Goal: Task Accomplishment & Management: Manage account settings

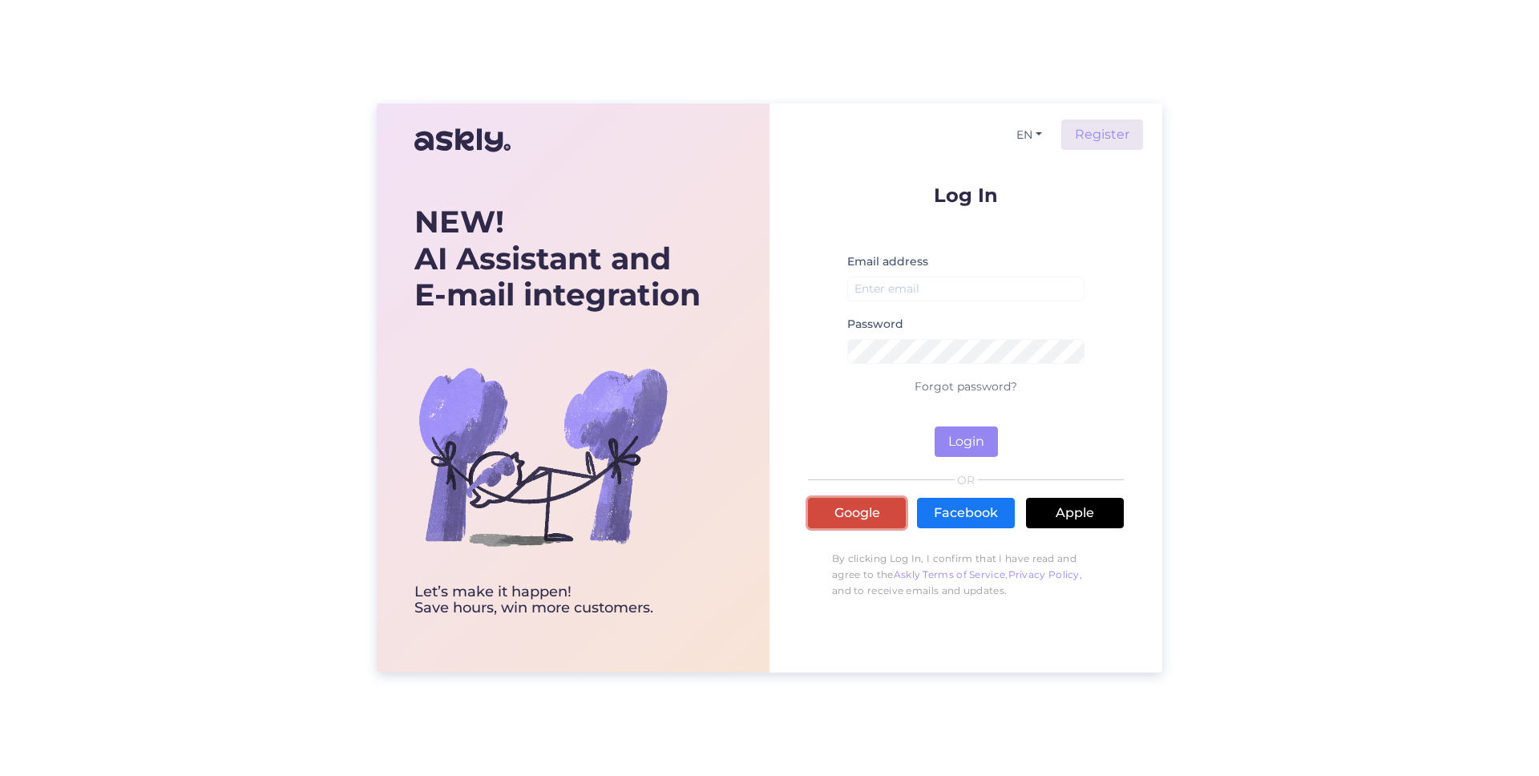
click at [862, 511] on link "Google" at bounding box center [857, 513] width 98 height 30
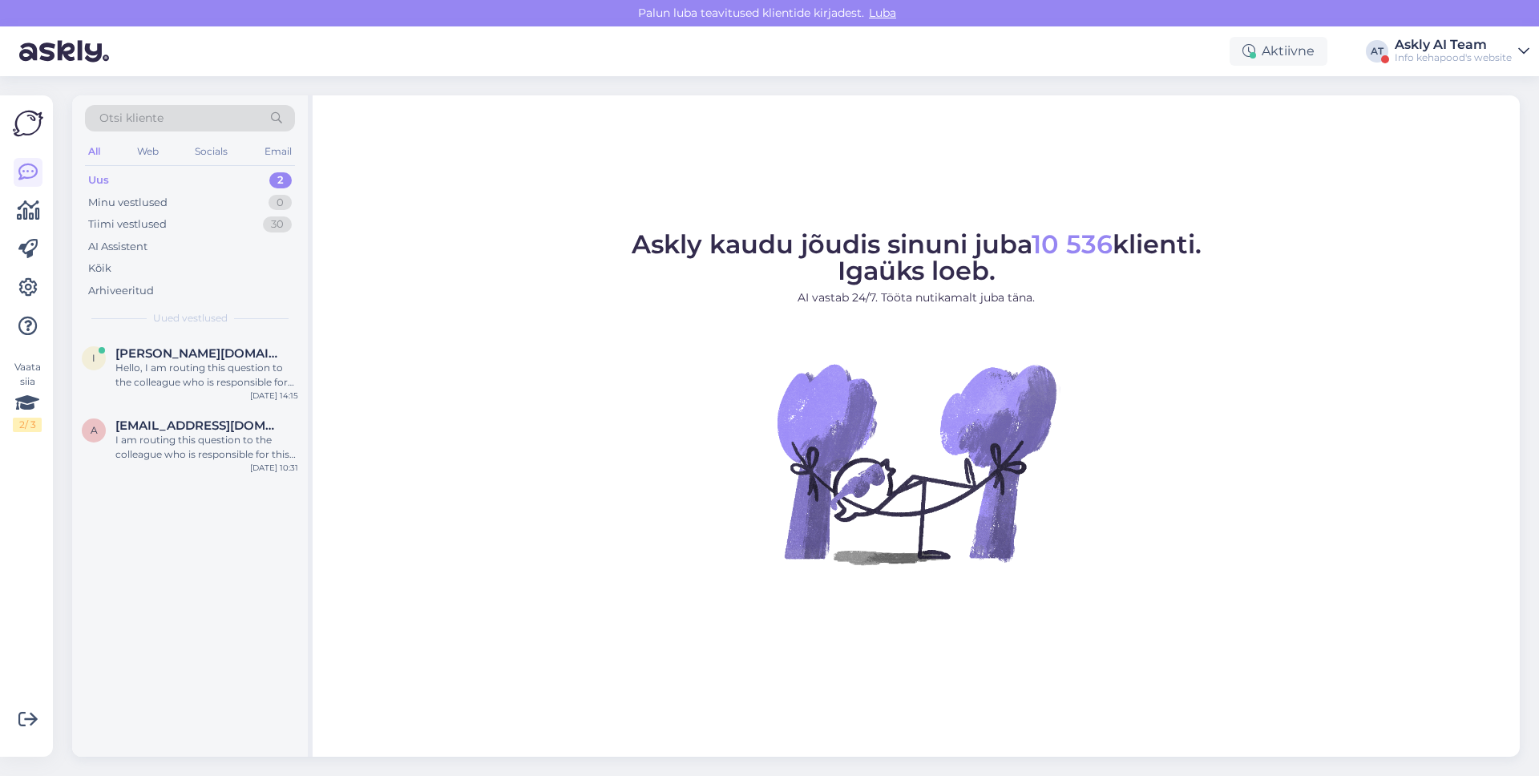
click at [1426, 33] on div "Aktiivne AT Askly AI Team Info kehapood's website" at bounding box center [769, 51] width 1539 height 50
click at [1423, 52] on div "Info kehapood's website" at bounding box center [1453, 57] width 117 height 13
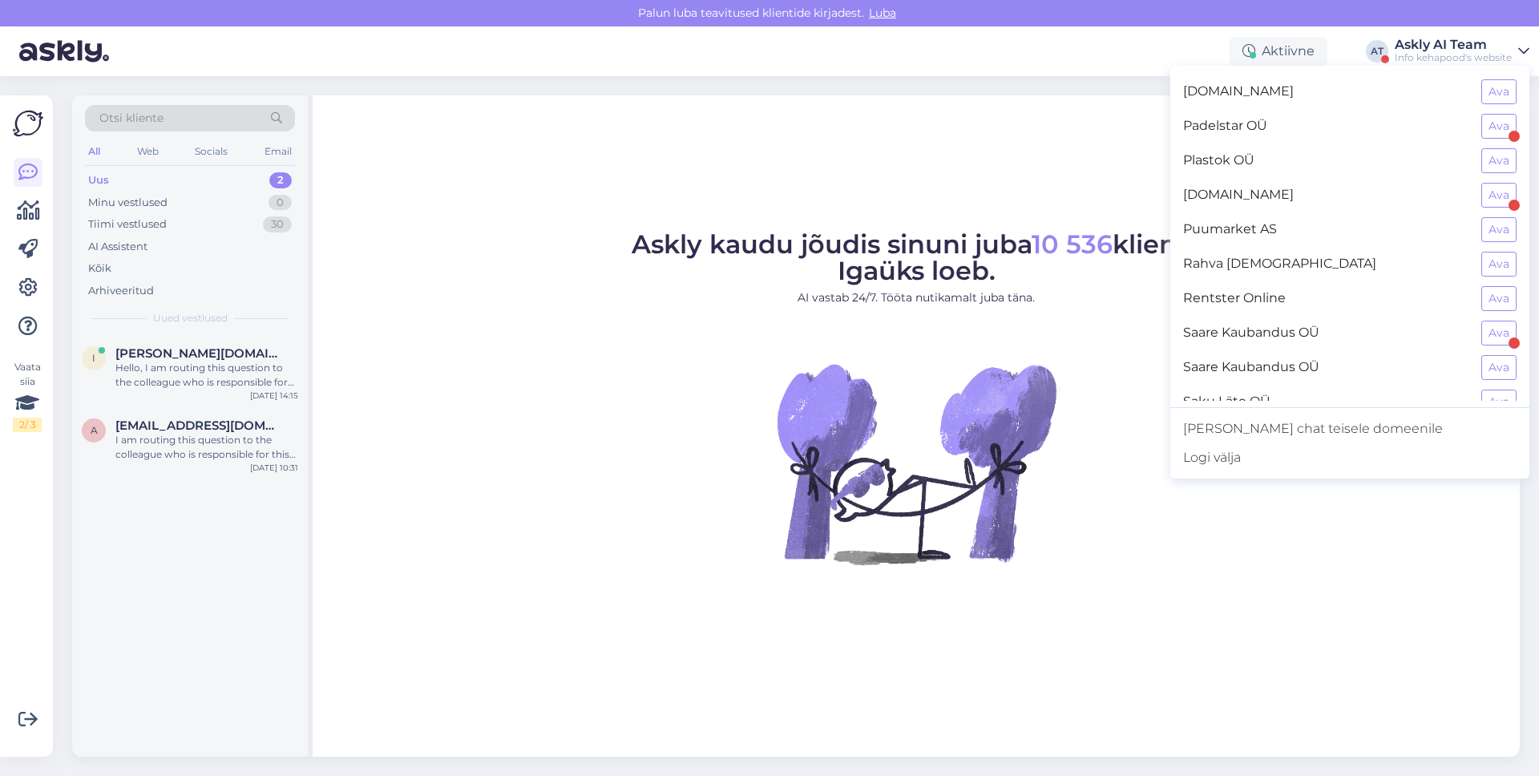
scroll to position [1429, 0]
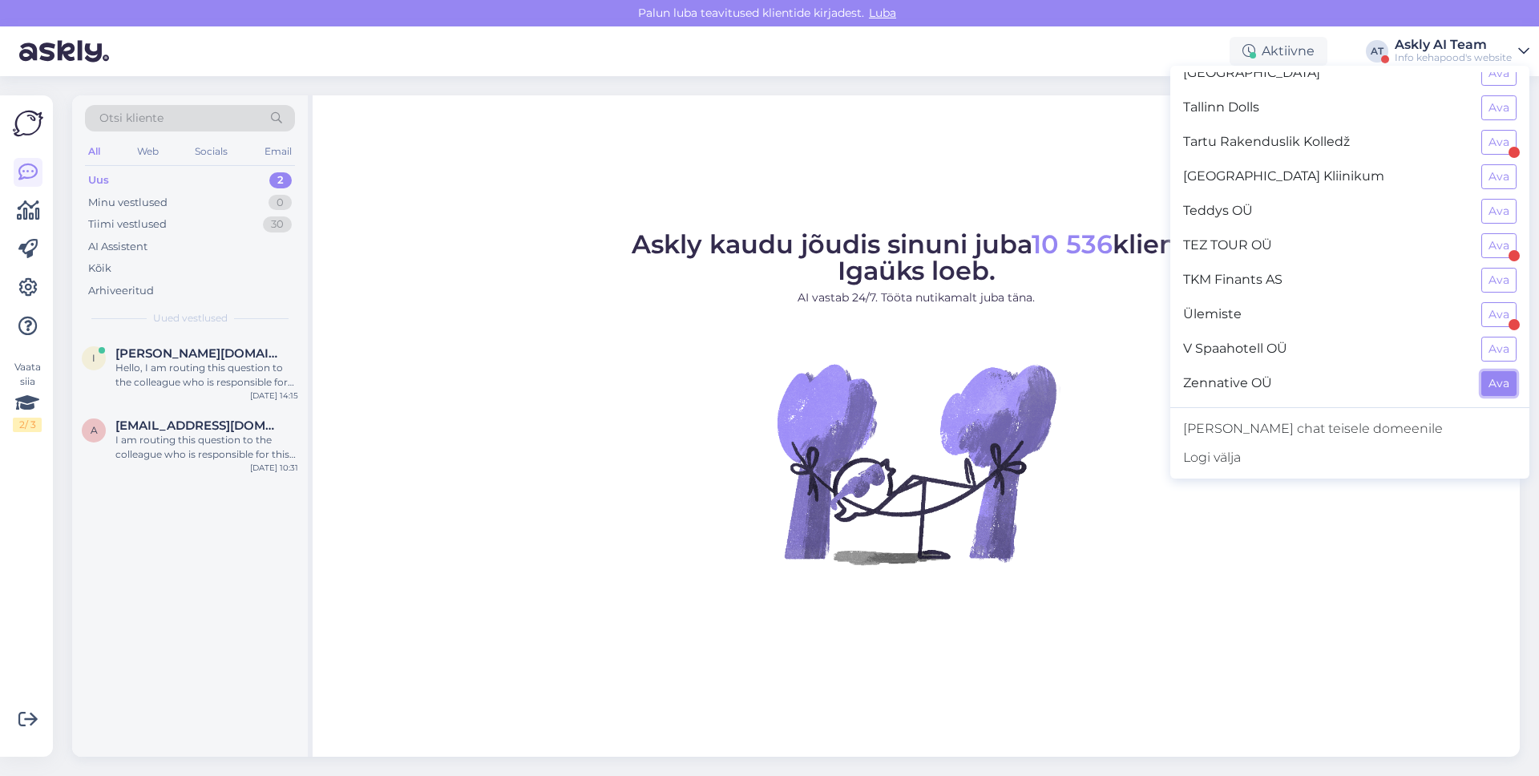
click at [1488, 380] on button "Ava" at bounding box center [1498, 383] width 35 height 25
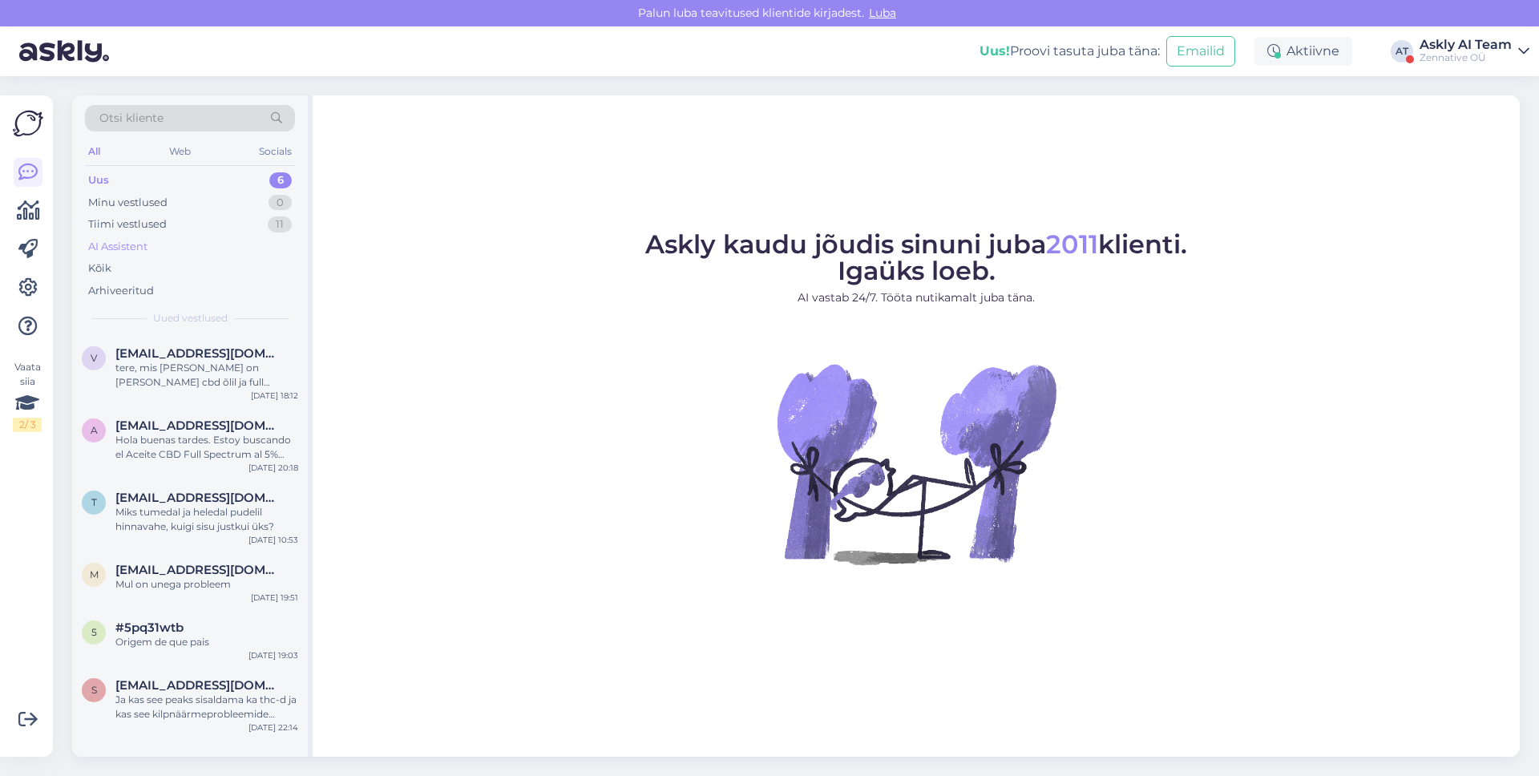
click at [144, 252] on div "AI Assistent" at bounding box center [117, 247] width 59 height 16
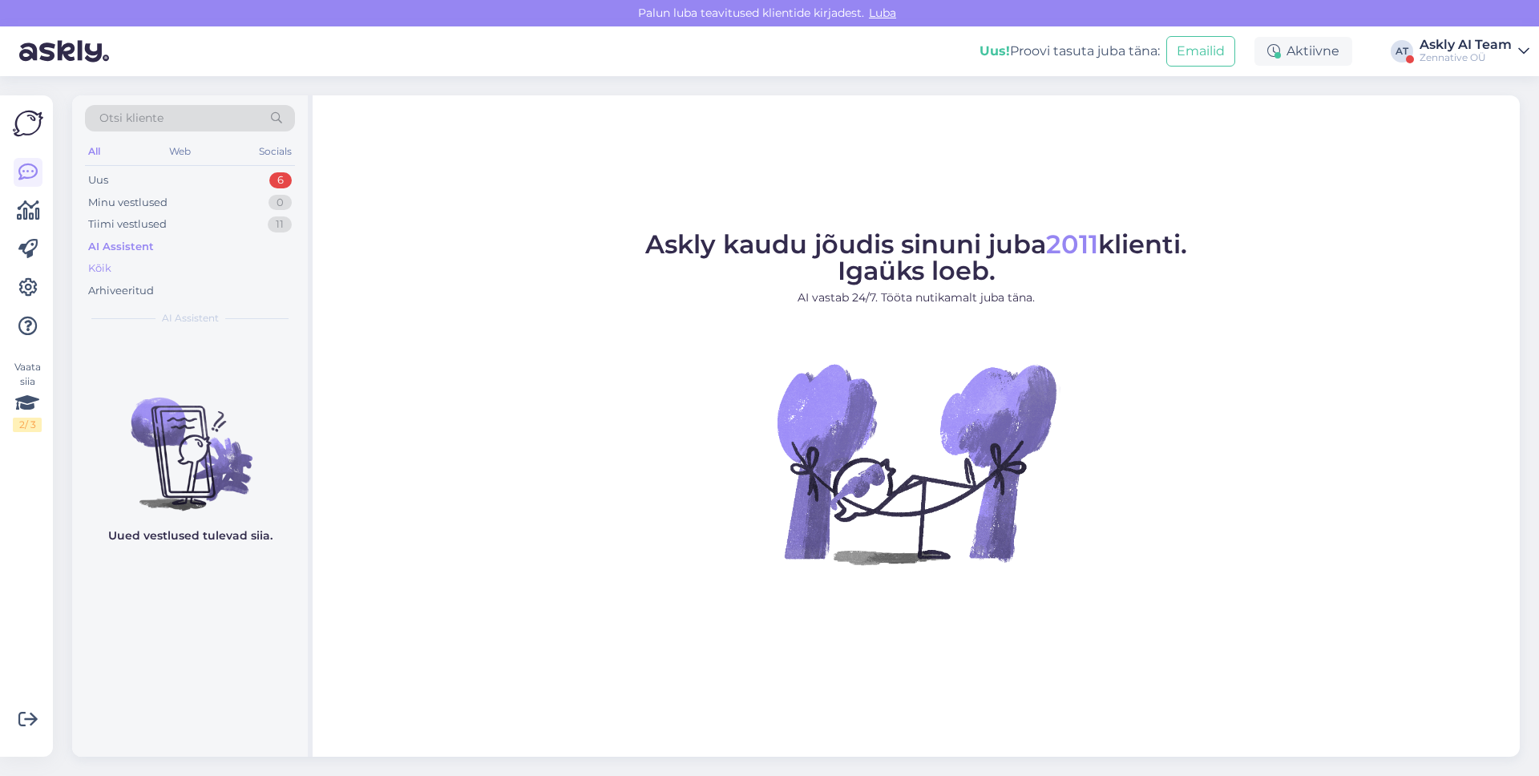
click at [142, 263] on div "Kõik" at bounding box center [190, 268] width 210 height 22
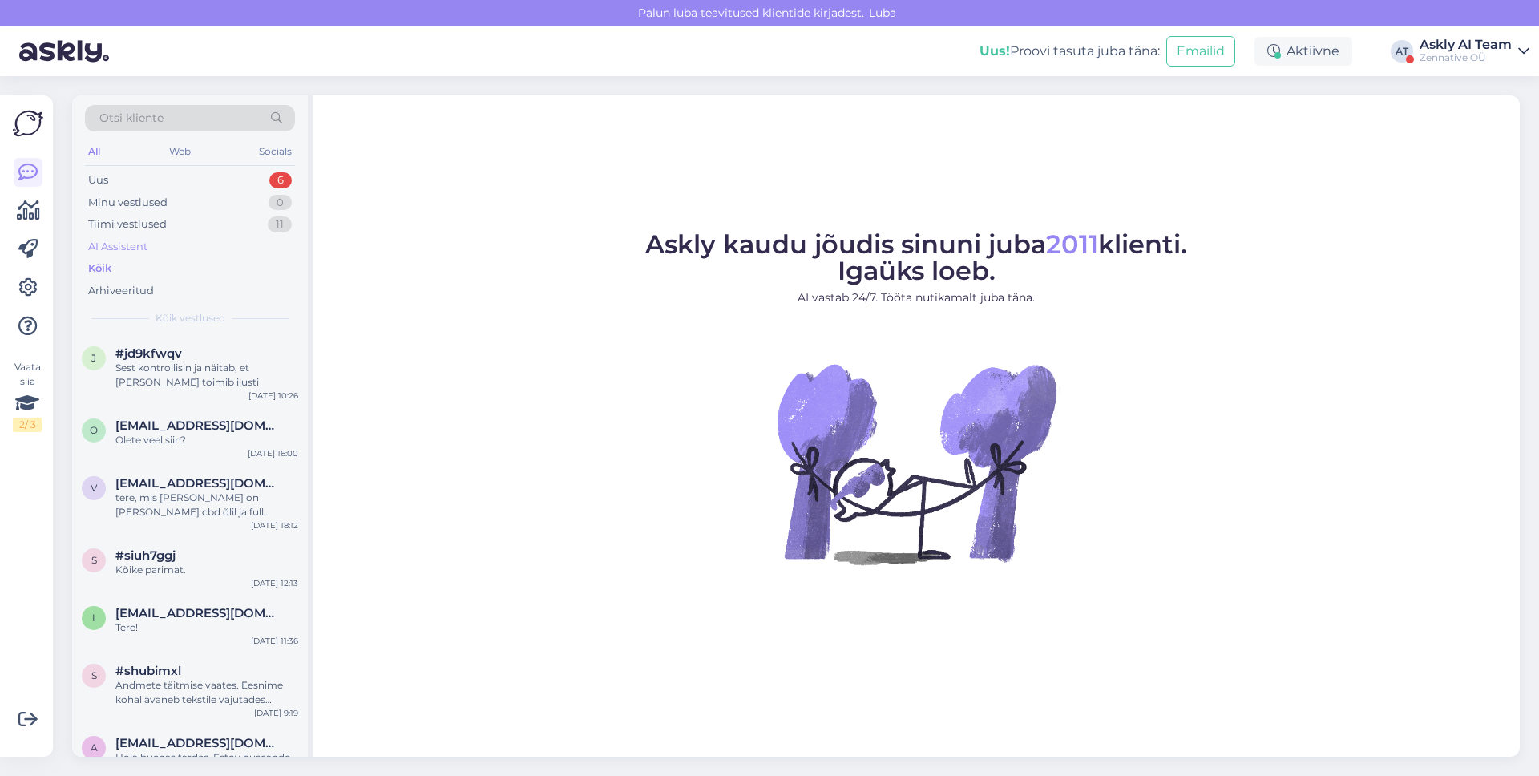
click at [143, 254] on div "AI Assistent" at bounding box center [190, 247] width 210 height 22
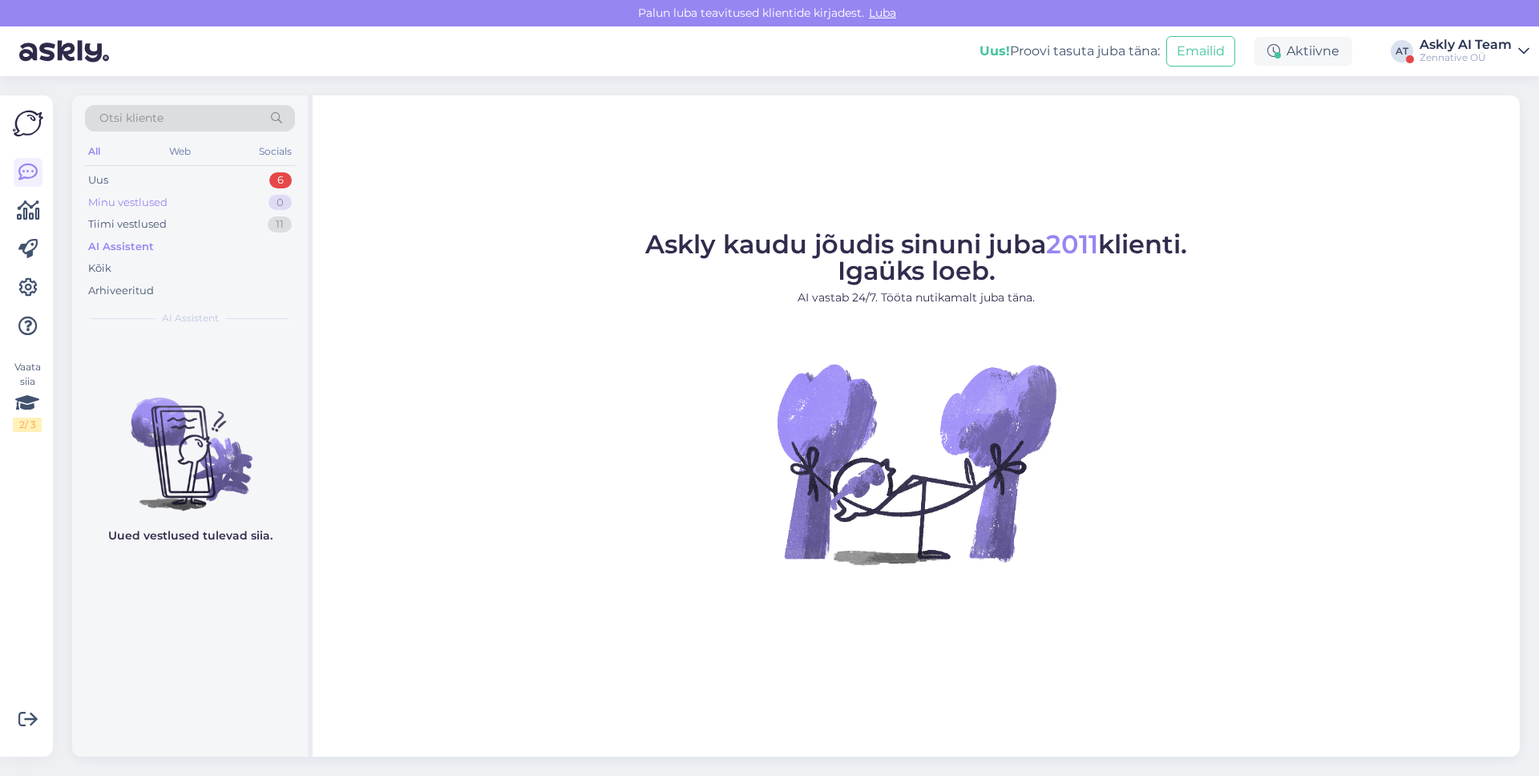
click at [159, 192] on div "Minu vestlused 0" at bounding box center [190, 203] width 210 height 22
click at [151, 183] on div "Uus 6" at bounding box center [190, 180] width 210 height 22
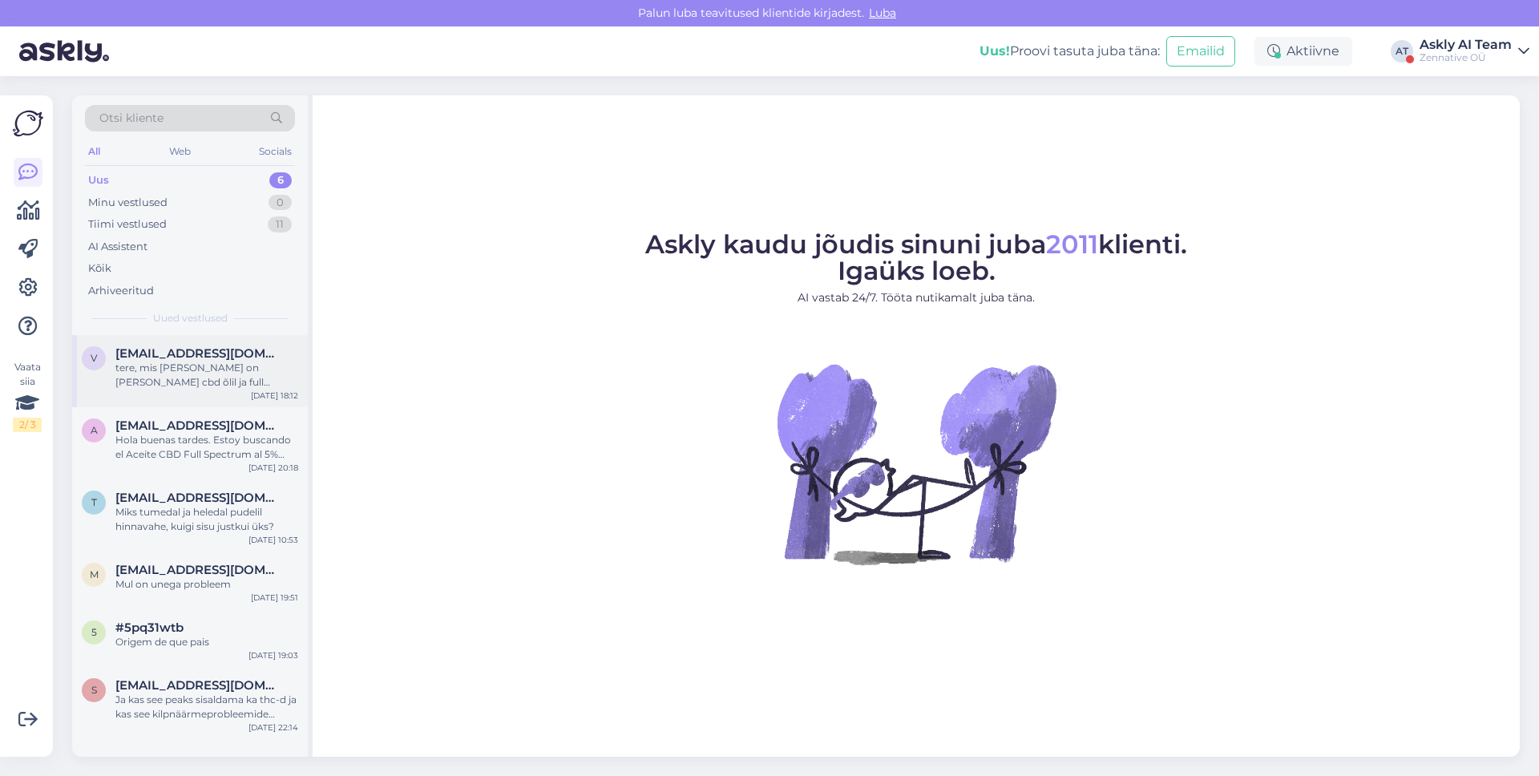
click at [179, 346] on span "[EMAIL_ADDRESS][DOMAIN_NAME]" at bounding box center [198, 353] width 167 height 14
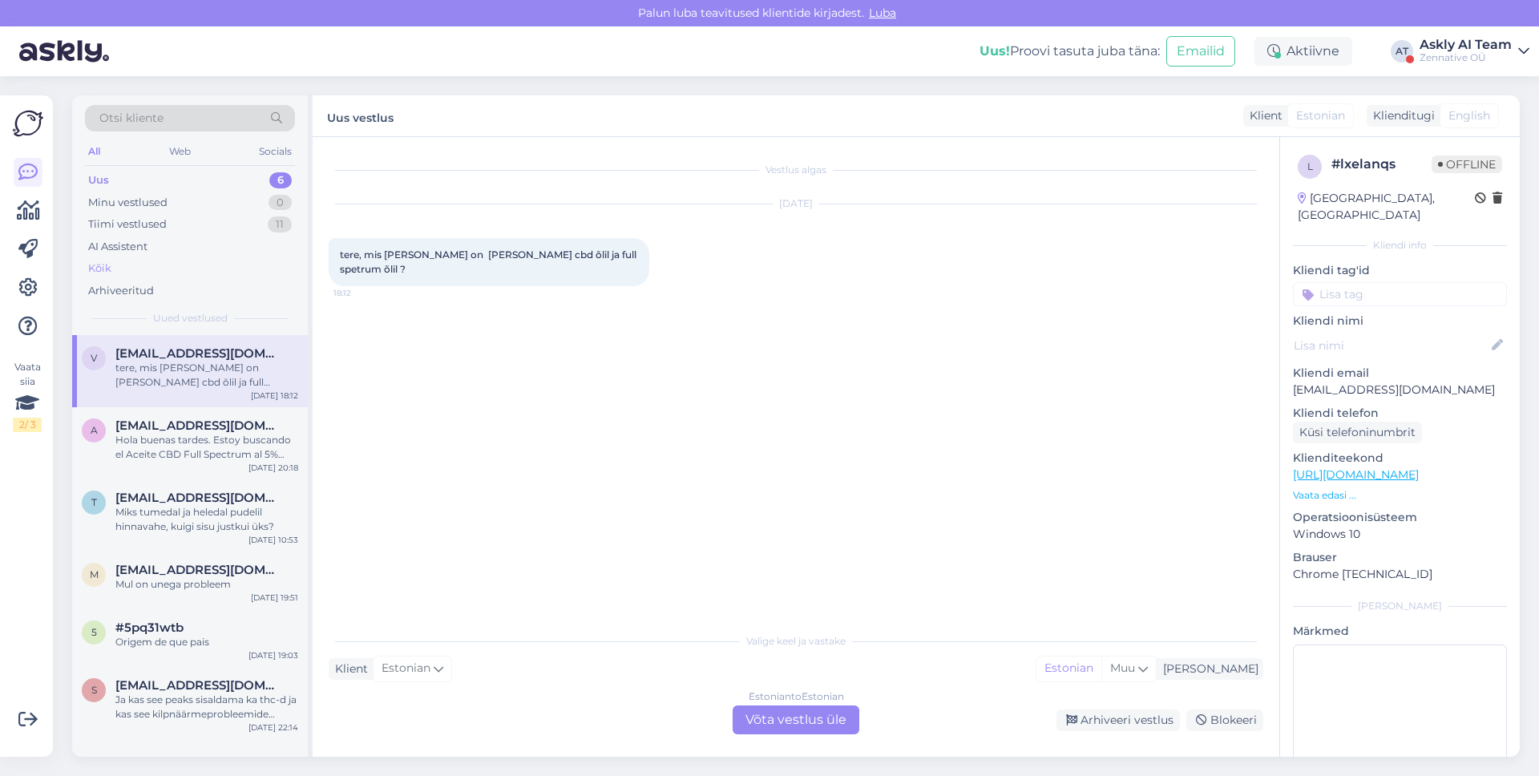
click at [154, 262] on div "Kõik" at bounding box center [190, 268] width 210 height 22
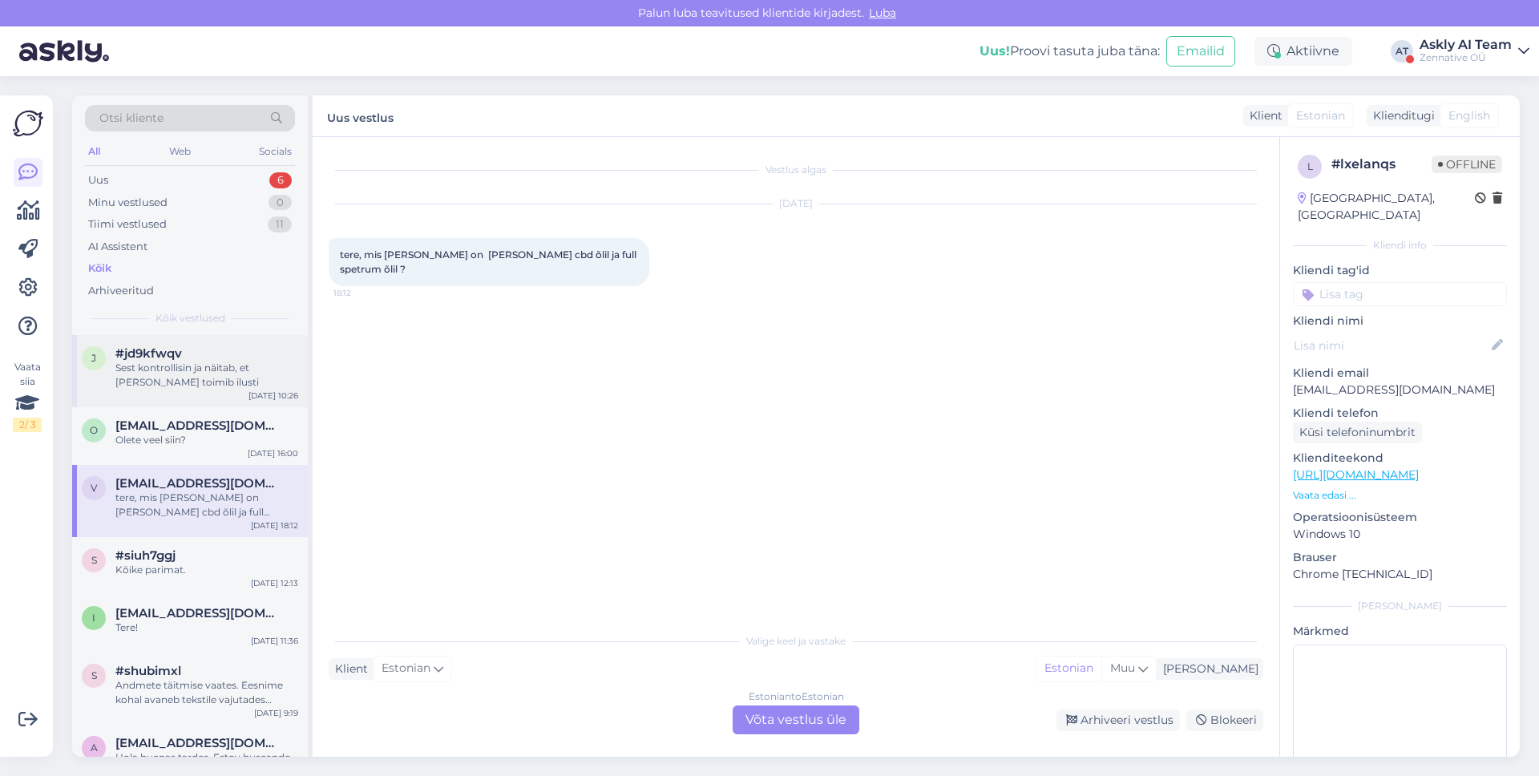
click at [176, 399] on div "j #jd9kfwqv Sest kontrollisin ja näitab, et [PERSON_NAME] toimib ilusti [DATE] …" at bounding box center [190, 371] width 236 height 72
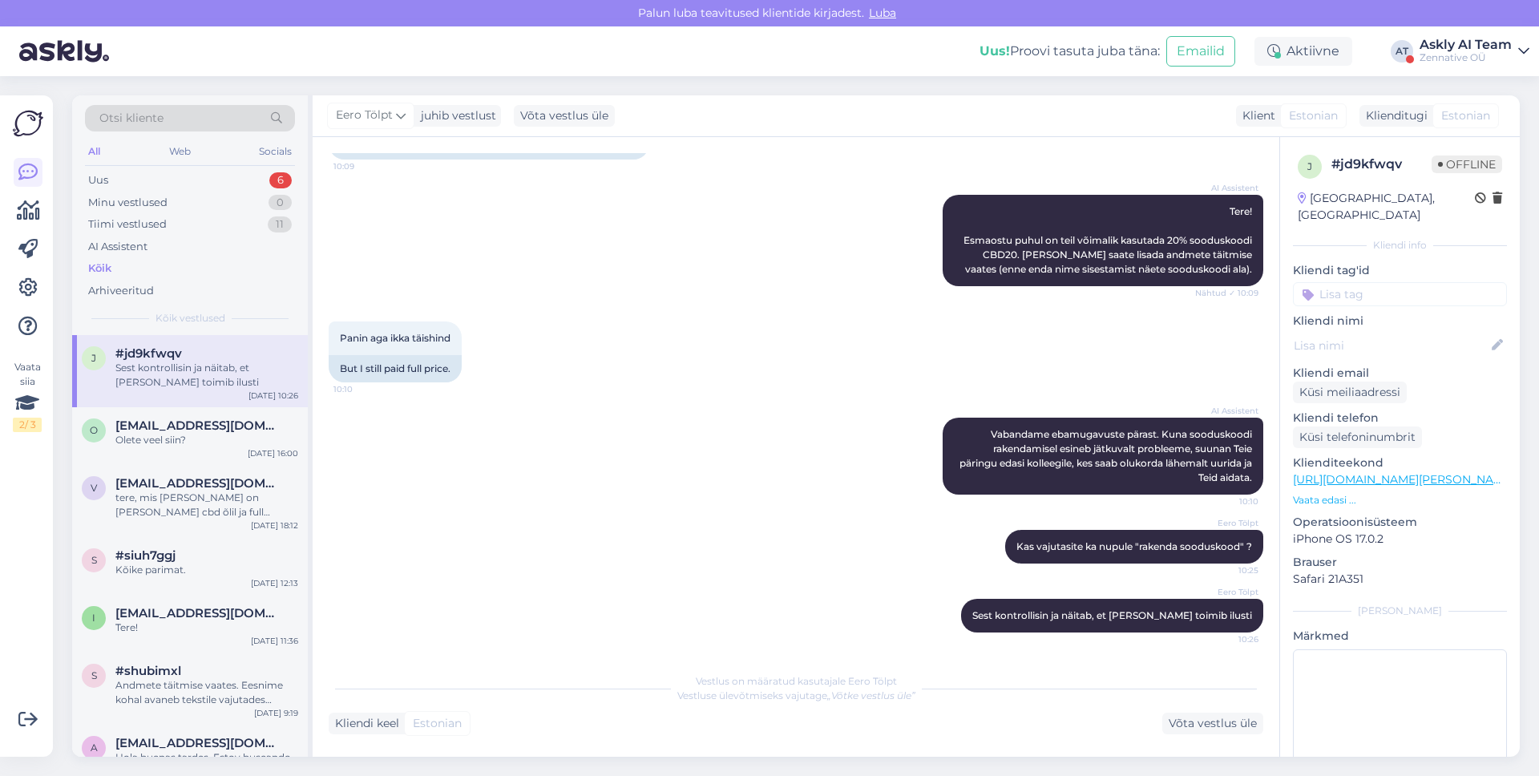
scroll to position [0, 0]
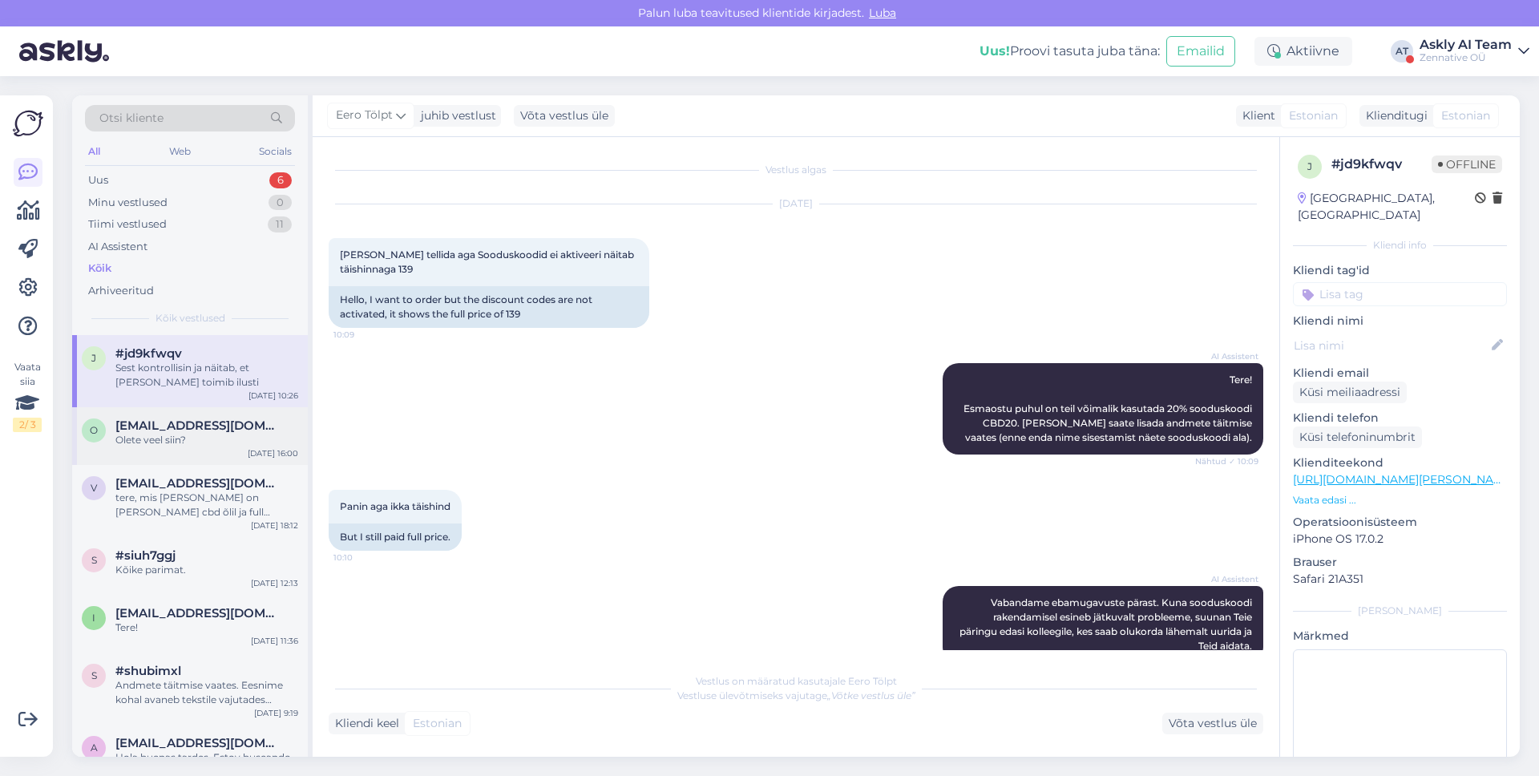
click at [274, 449] on div "[DATE] 16:00" at bounding box center [273, 453] width 50 height 12
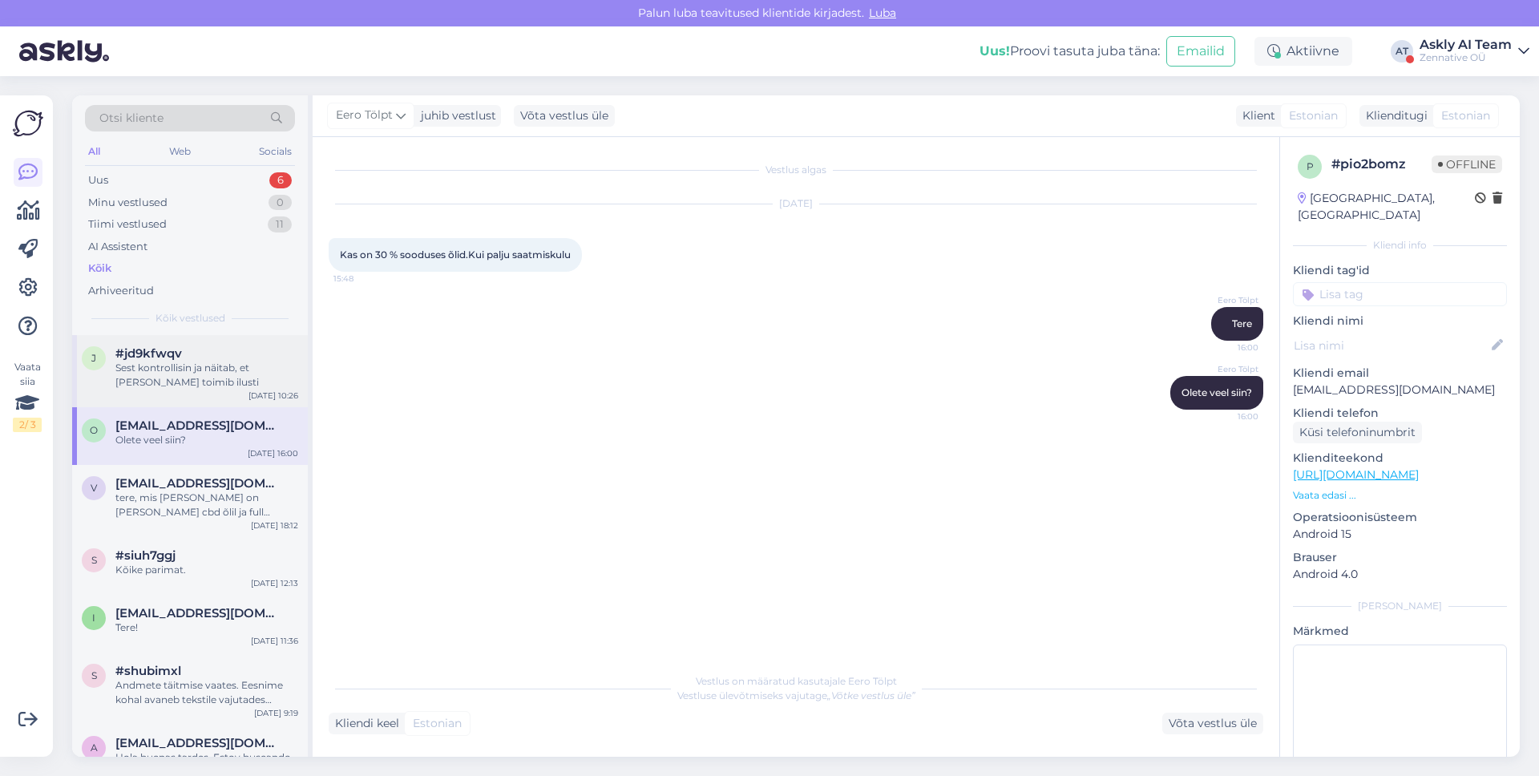
click at [179, 394] on div "j #jd9kfwqv Sest kontrollisin ja näitab, et [PERSON_NAME] toimib ilusti [DATE] …" at bounding box center [190, 371] width 236 height 72
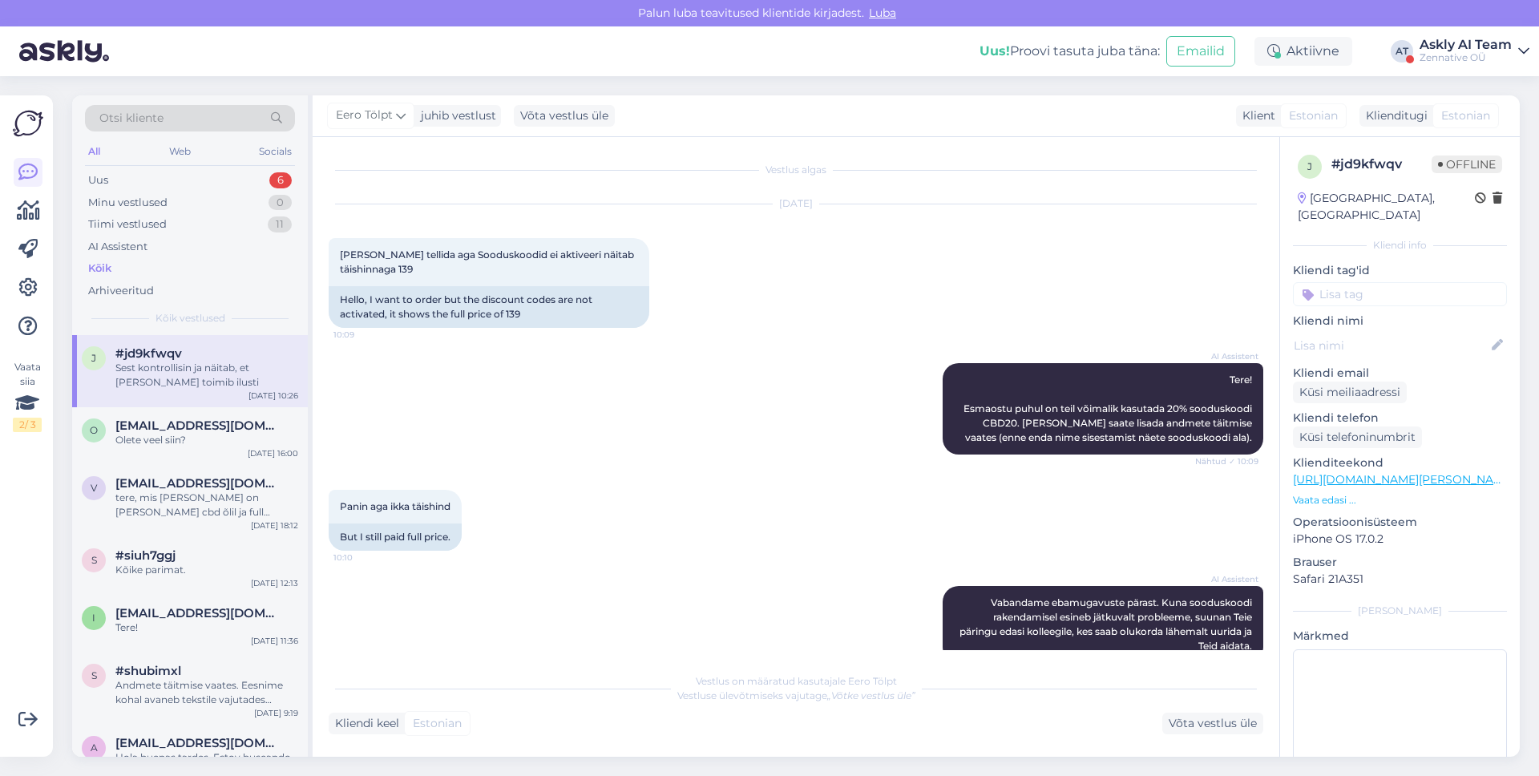
click at [464, 435] on div "AI Assistent Tere! Esmaostu puhul on teil võimalik kasutada 20% sooduskoodi CBD…" at bounding box center [796, 408] width 935 height 127
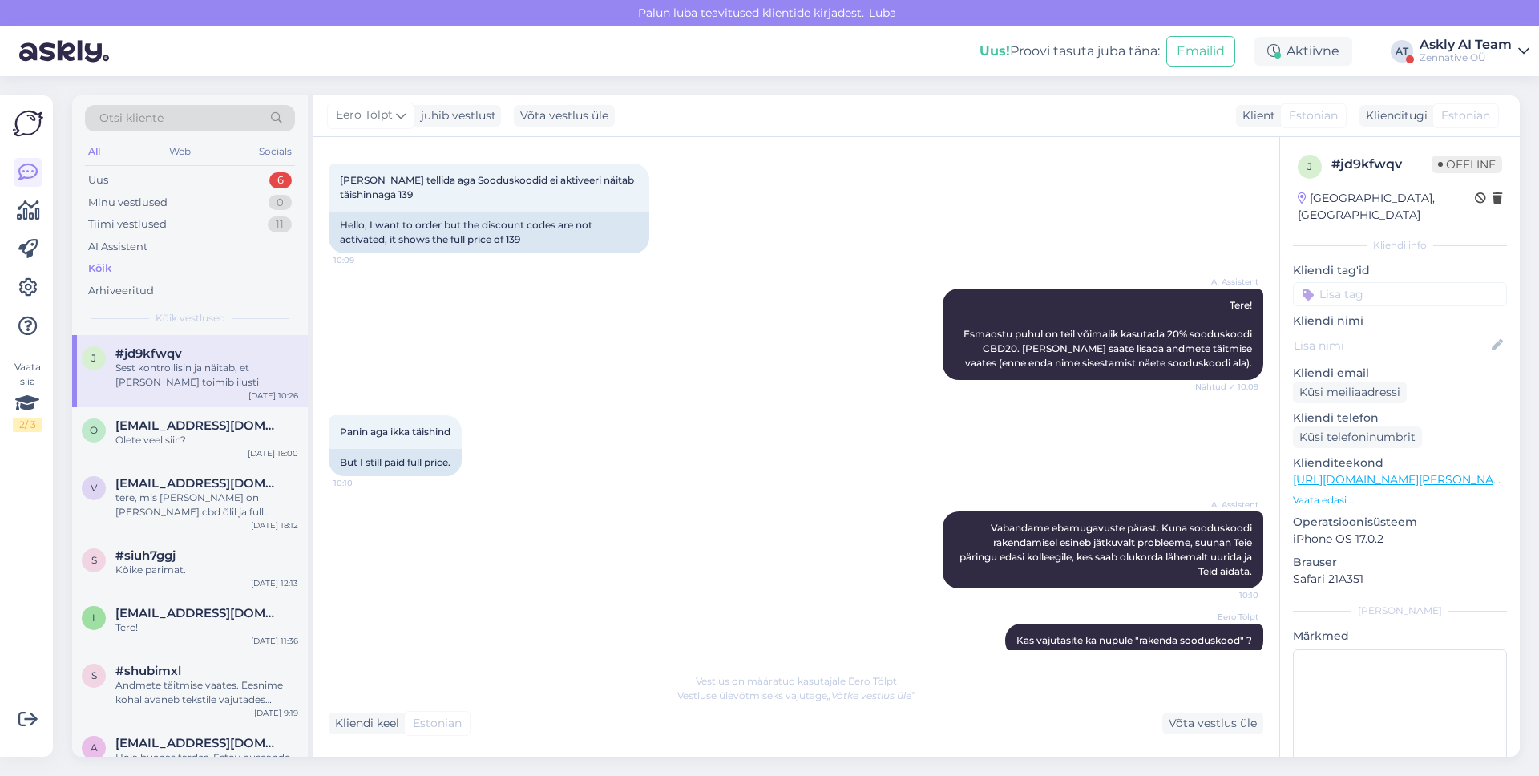
scroll to position [168, 0]
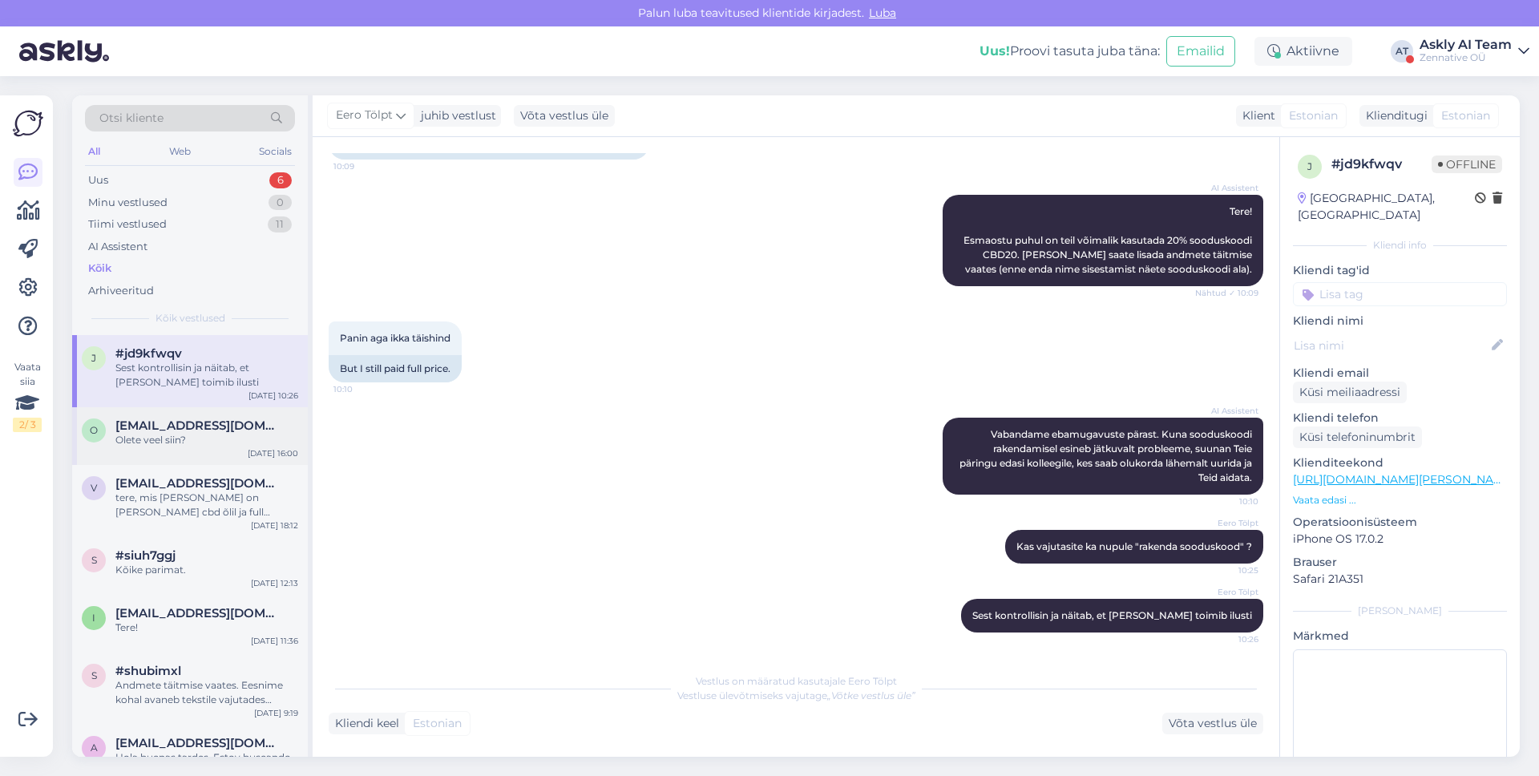
click at [181, 454] on div "o osilje@gmail.com Olete veel siin? Sep 11 16:00" at bounding box center [190, 436] width 236 height 58
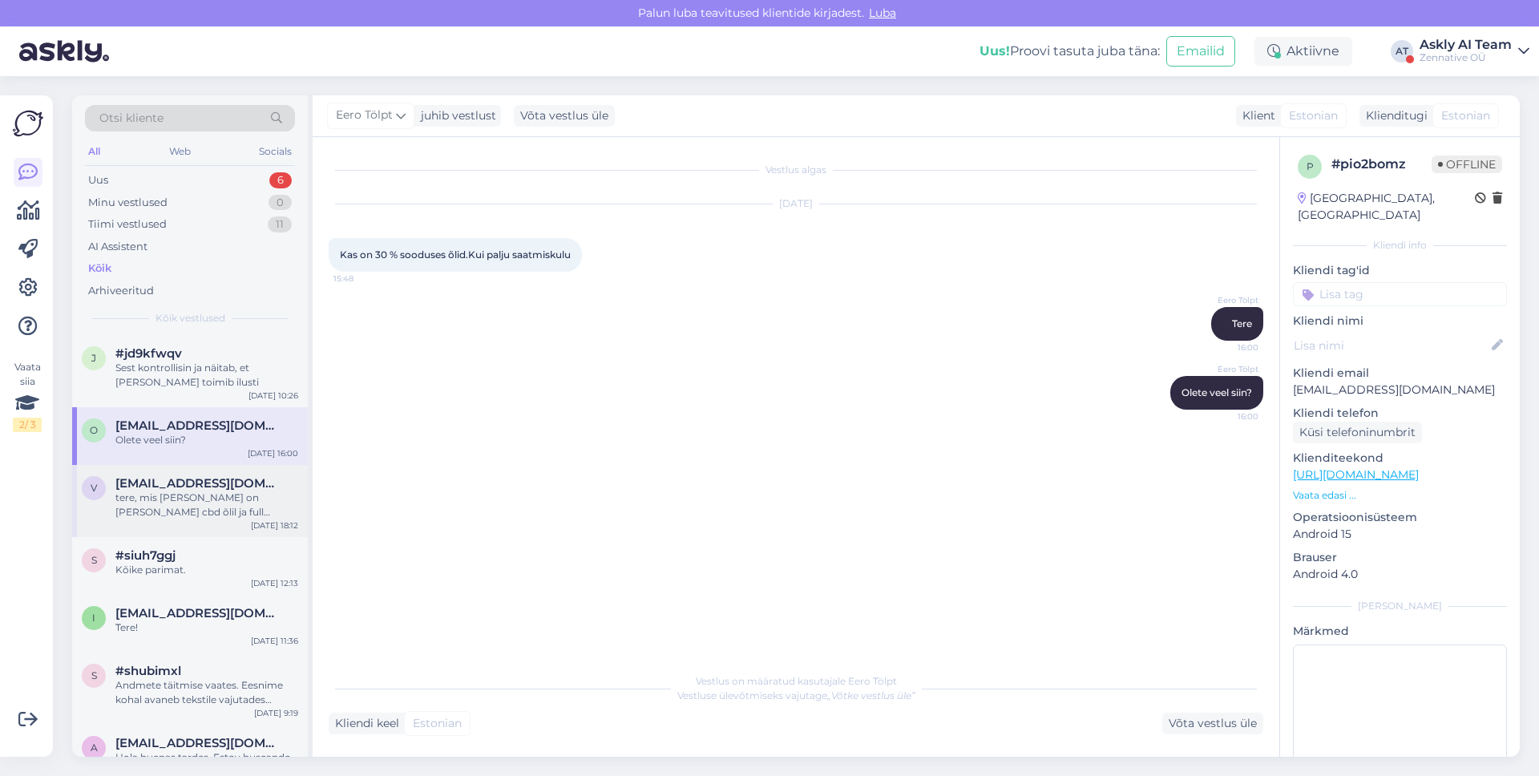
click at [260, 499] on div "tere, mis vahe on kristal cbd õlil ja full spetrum õlil ?" at bounding box center [206, 504] width 183 height 29
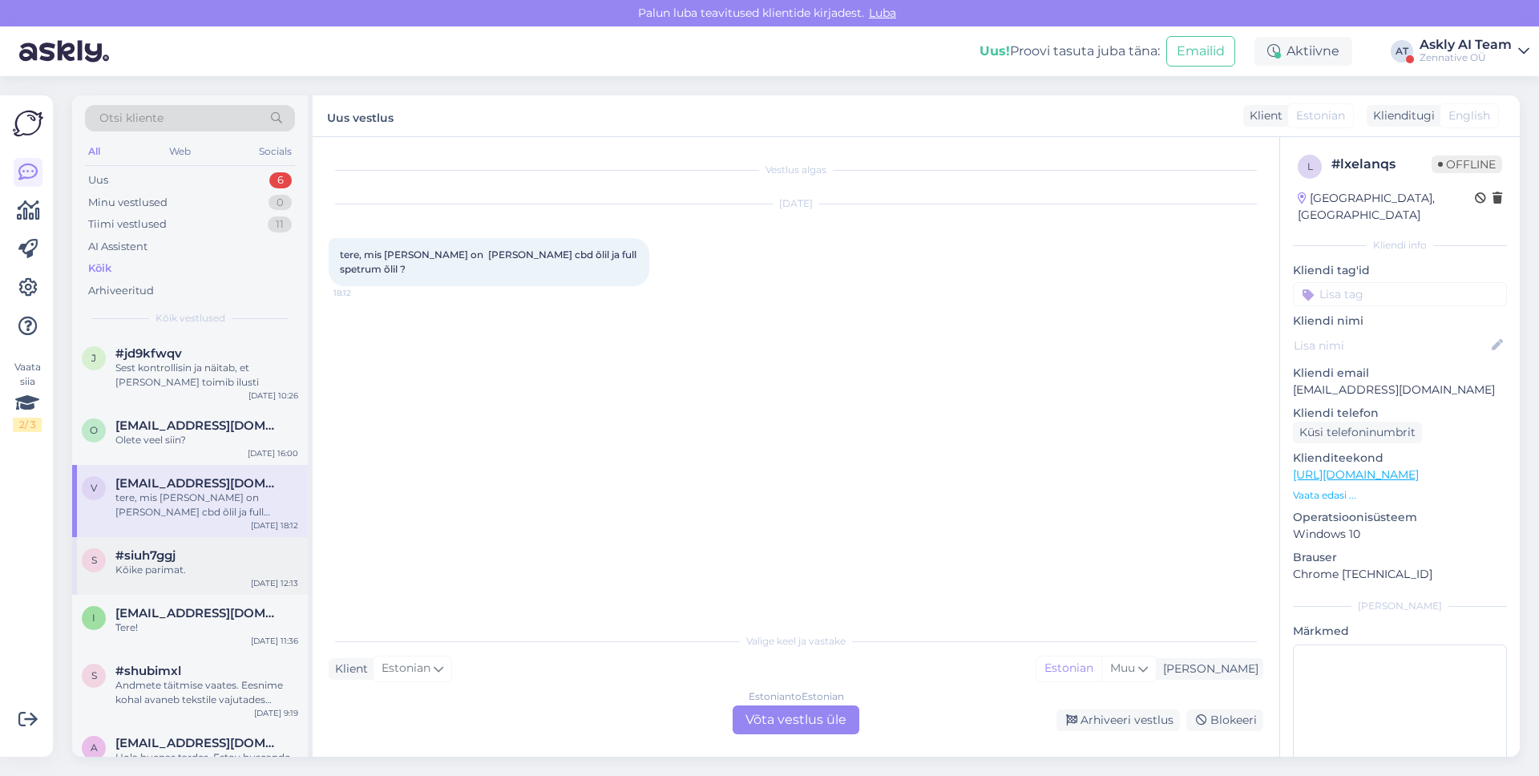
click at [274, 564] on div "Kõike parimat." at bounding box center [206, 570] width 183 height 14
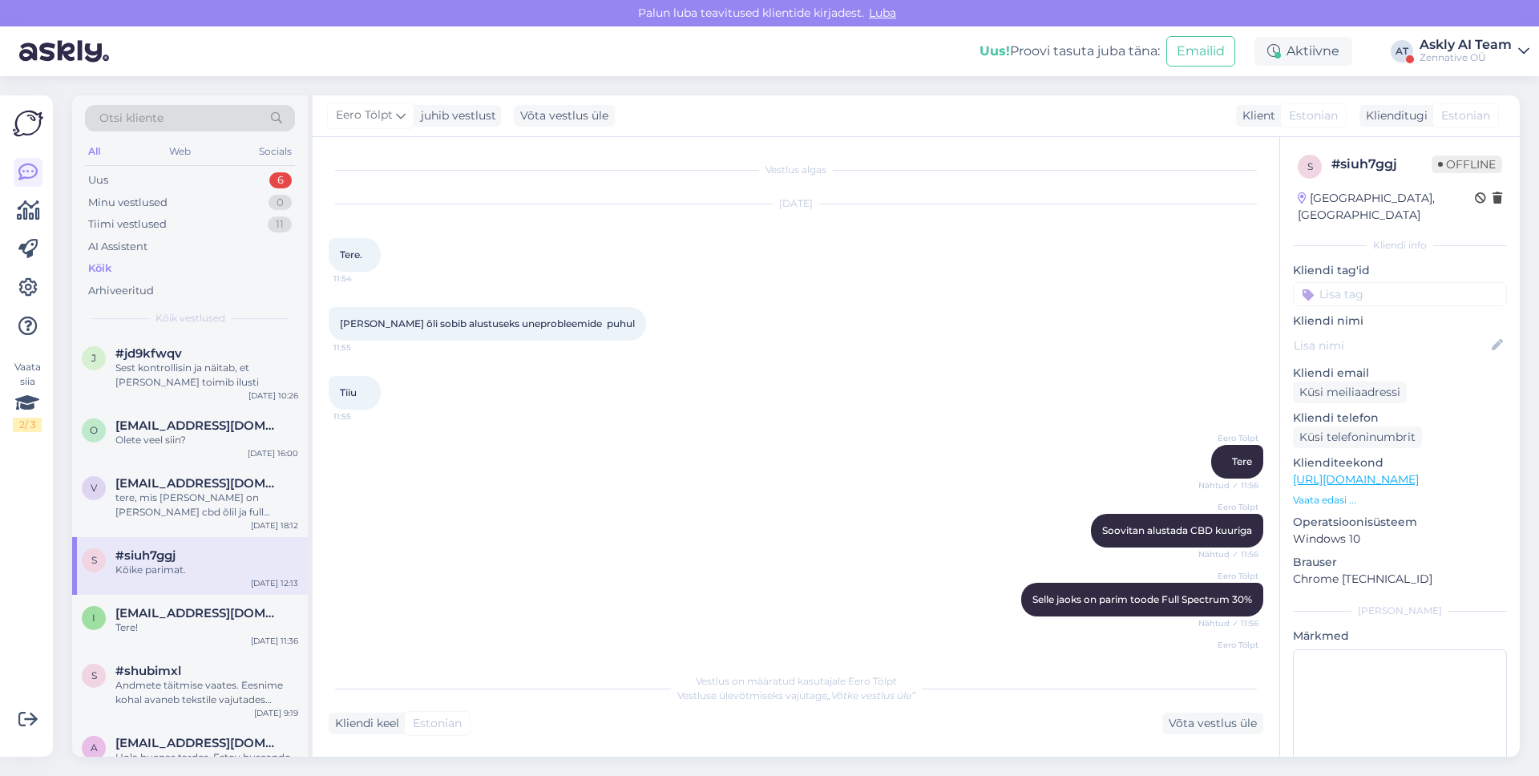
scroll to position [1706, 0]
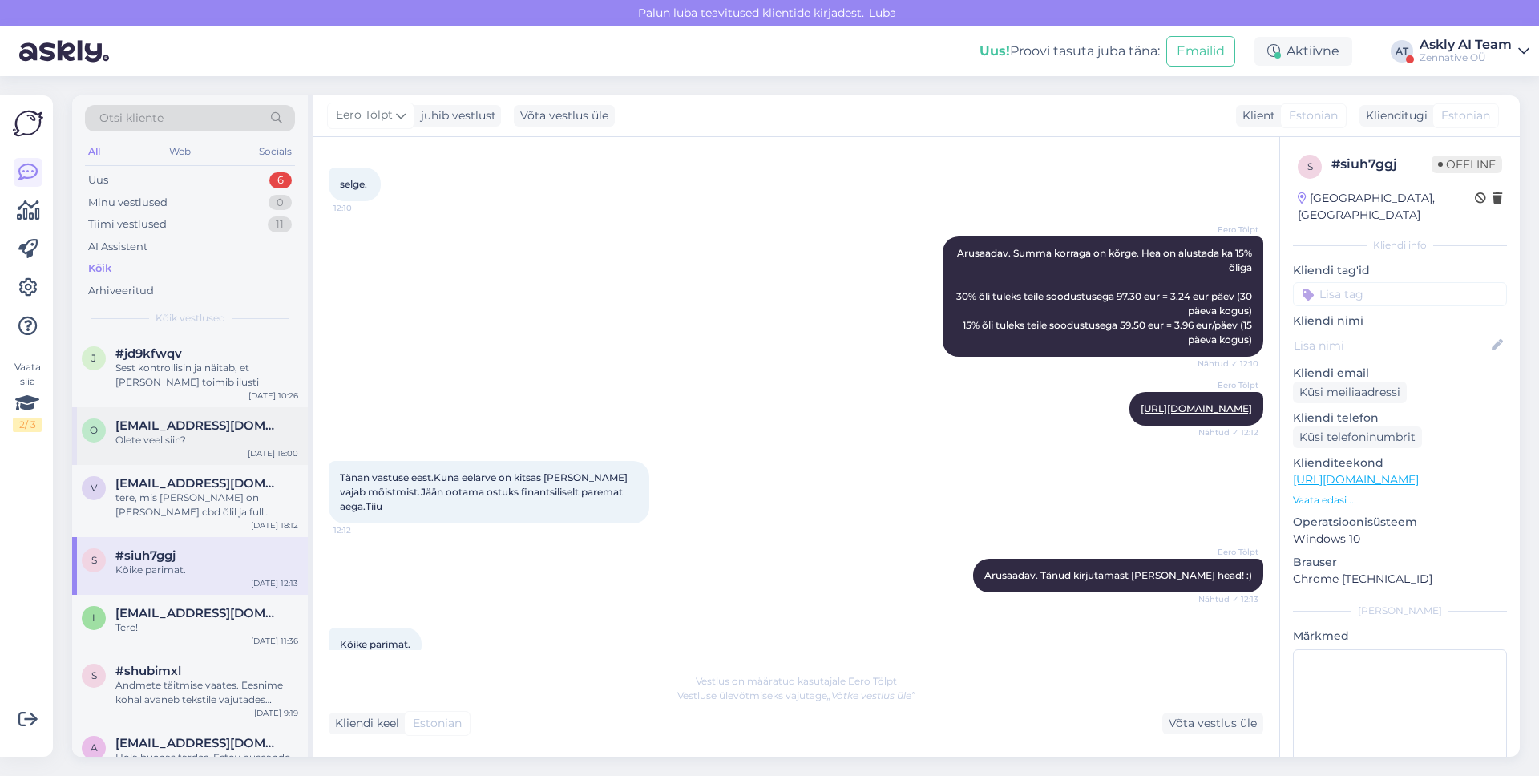
click at [278, 418] on div "osilje@gmail.com" at bounding box center [206, 425] width 183 height 14
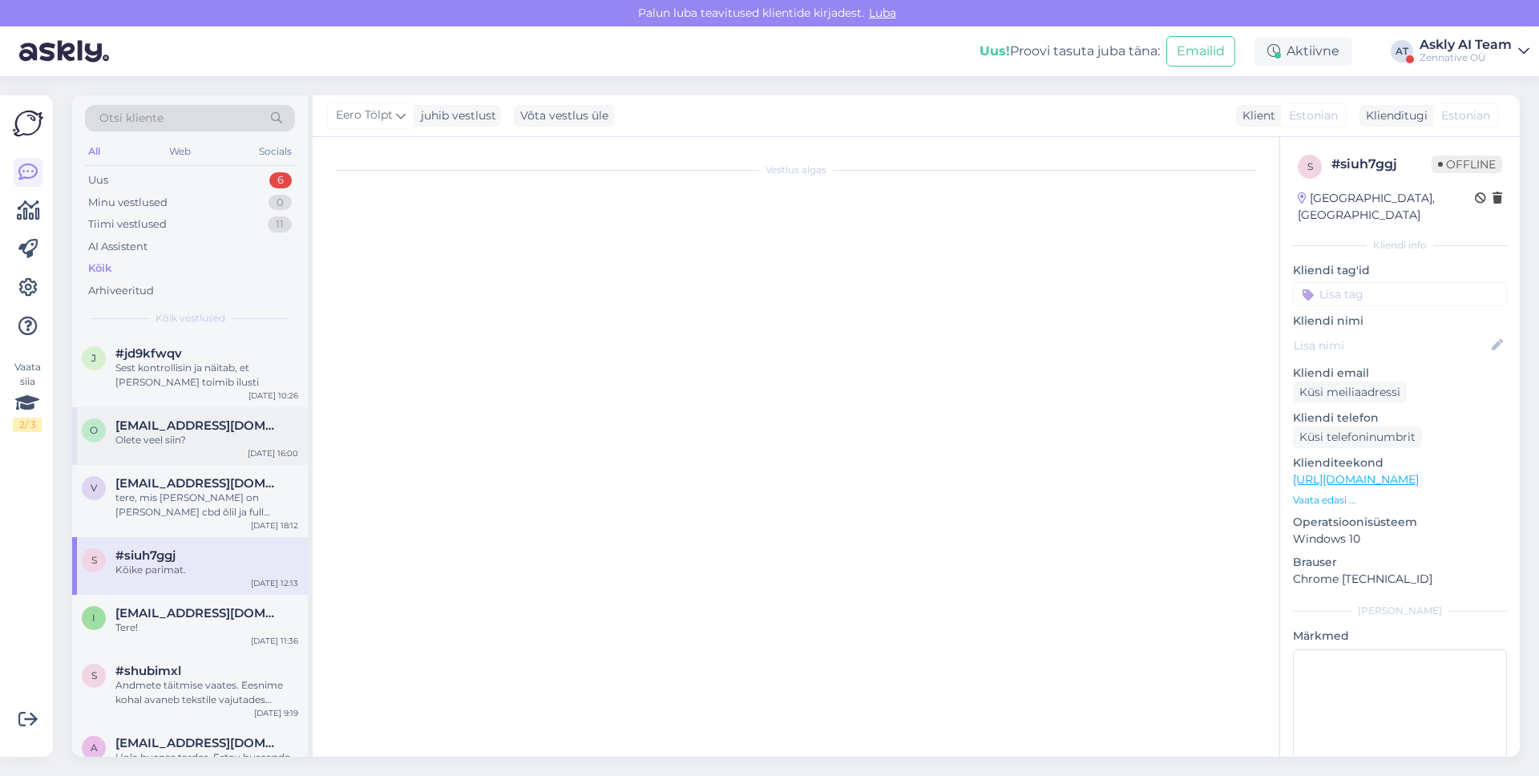
scroll to position [0, 0]
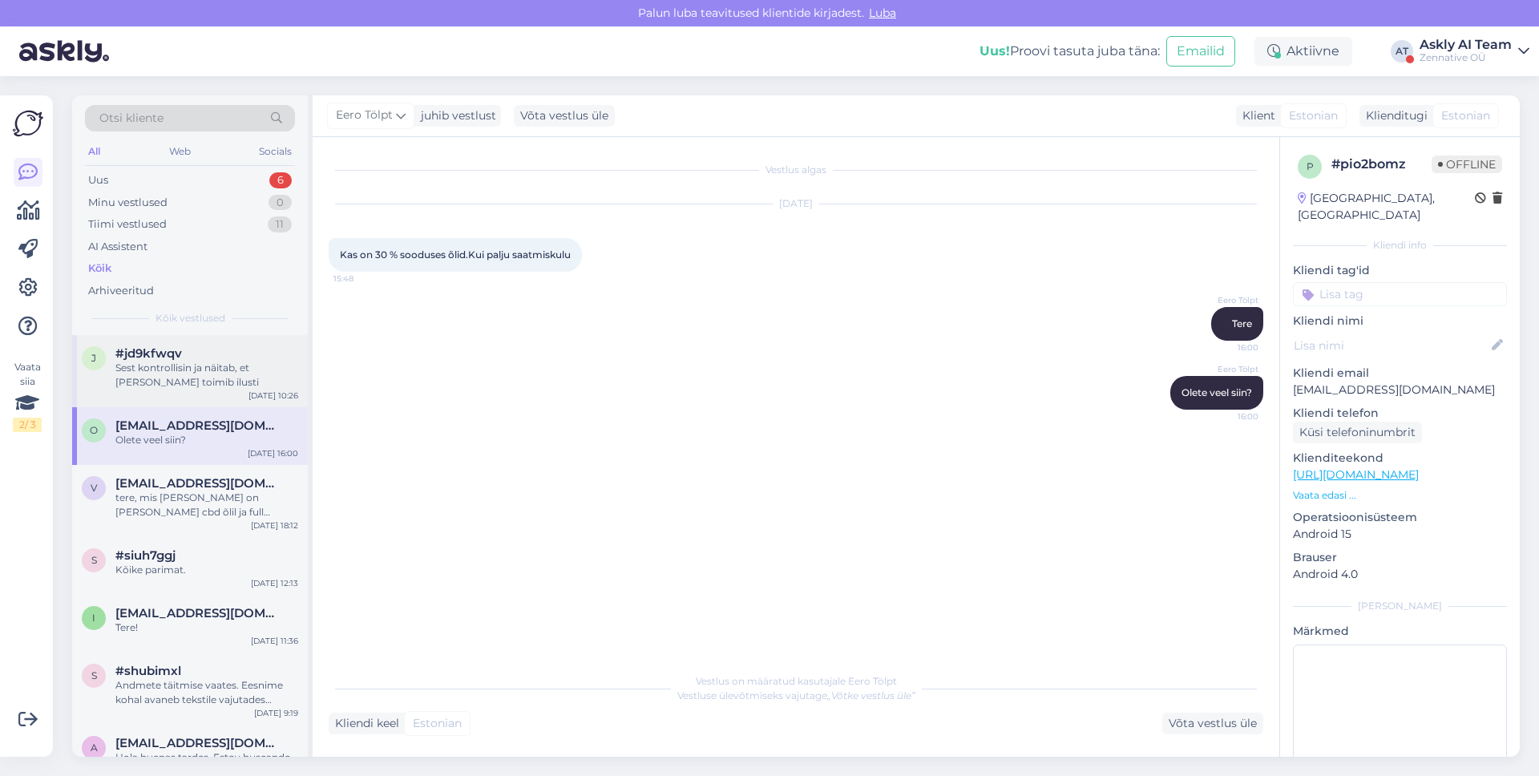
click at [264, 382] on div "Sest kontrollisin ja näitab, et kood toimib ilusti" at bounding box center [206, 375] width 183 height 29
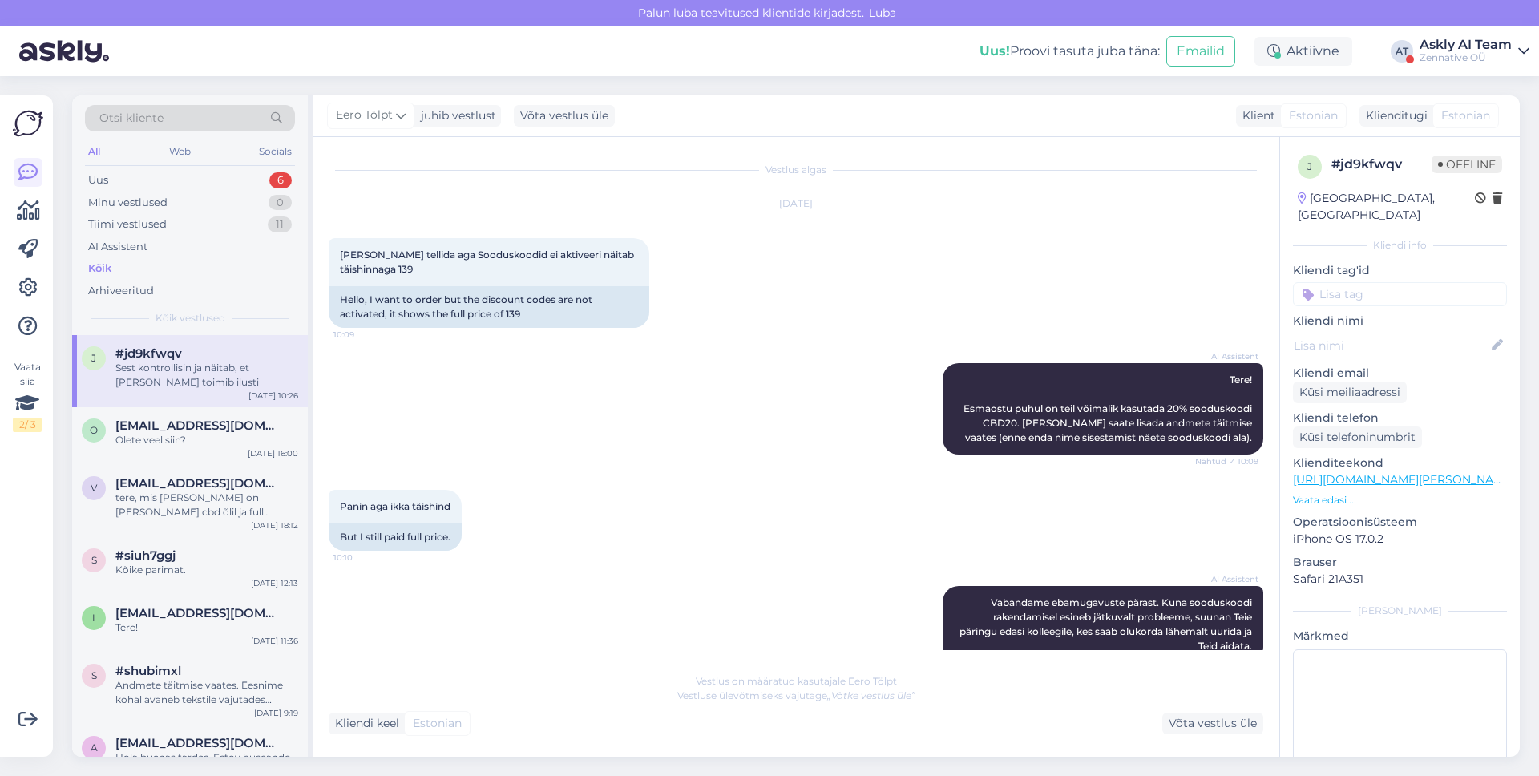
scroll to position [168, 0]
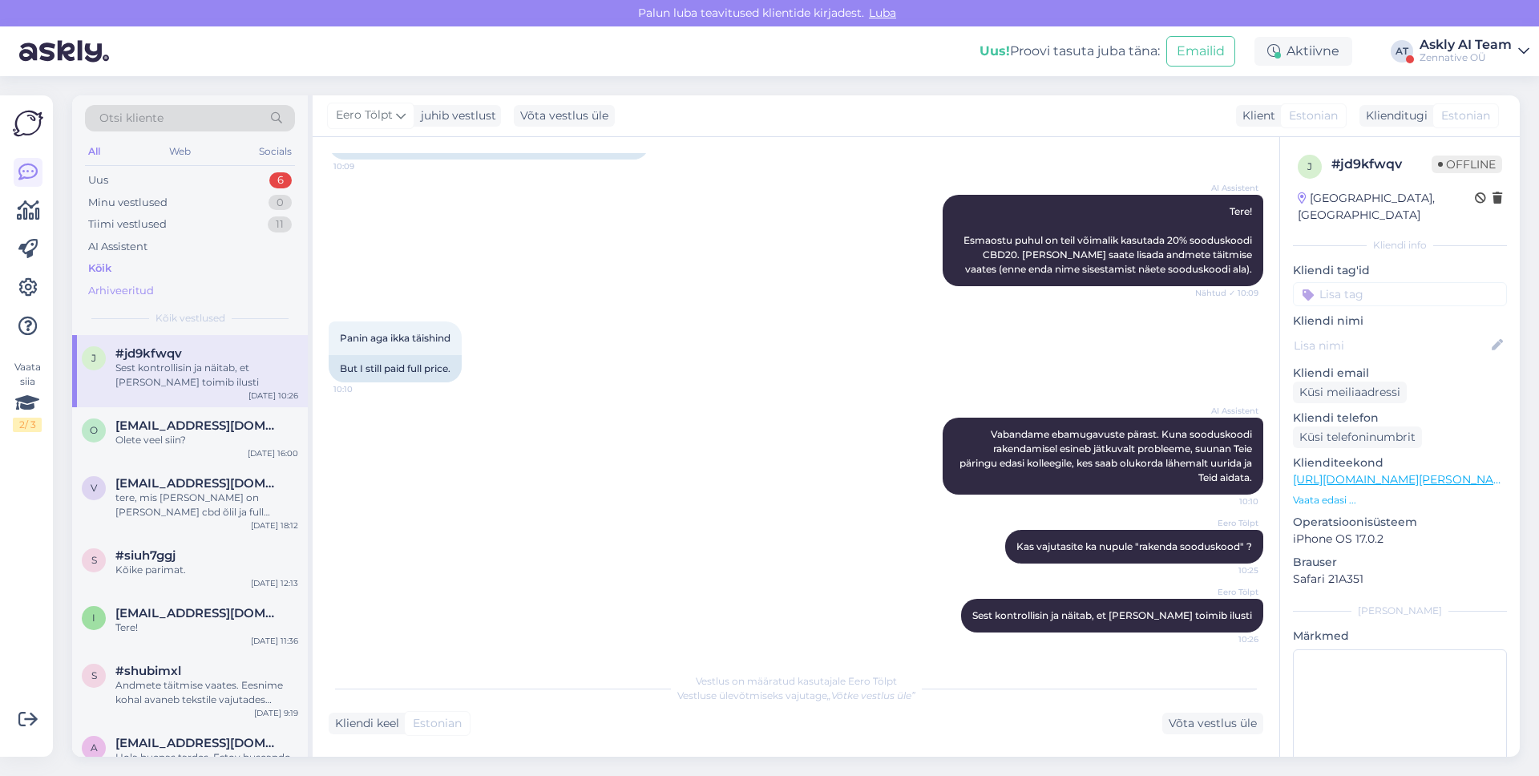
click at [158, 288] on div "Arhiveeritud" at bounding box center [190, 291] width 210 height 22
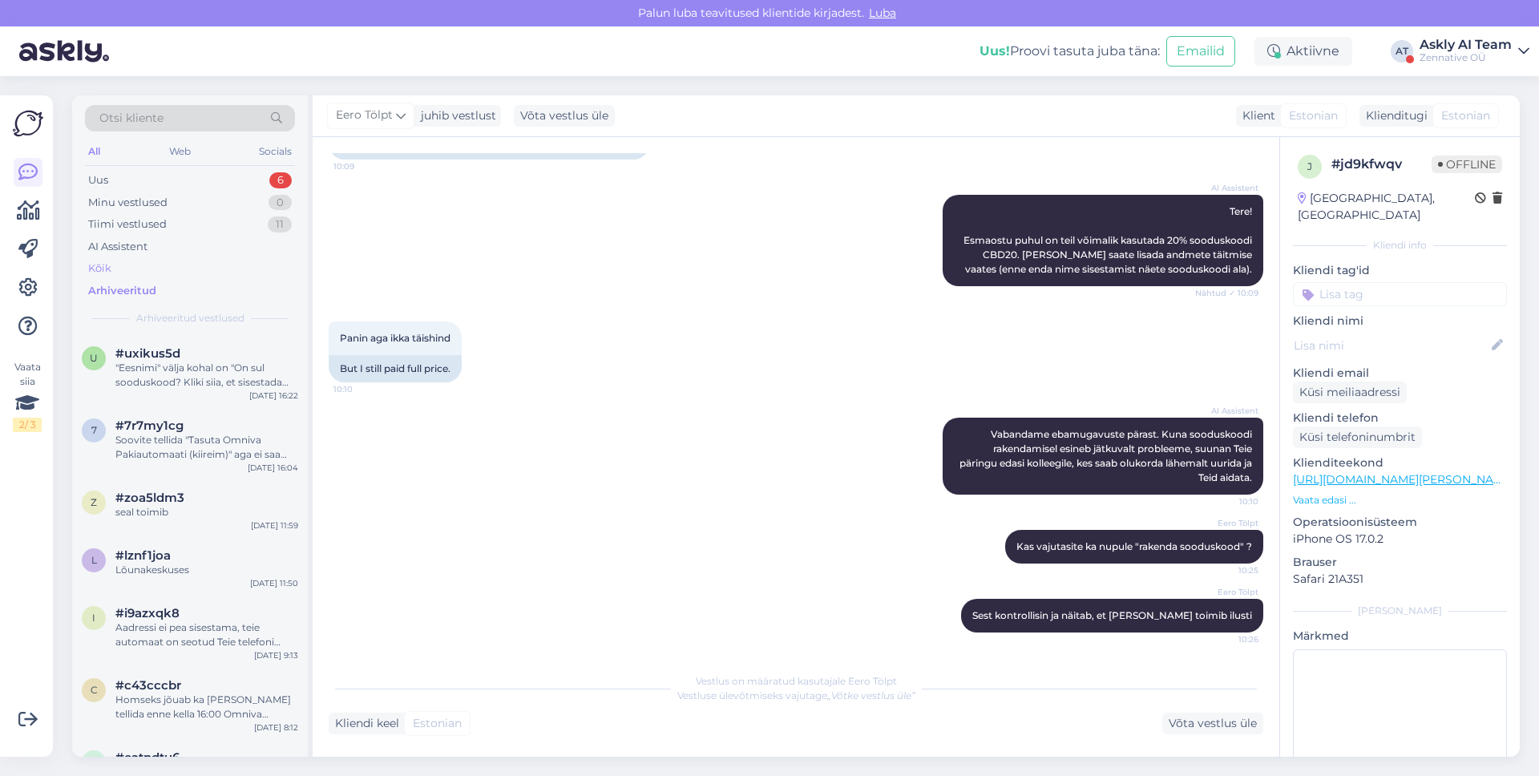
click at [149, 267] on div "Kõik" at bounding box center [190, 268] width 210 height 22
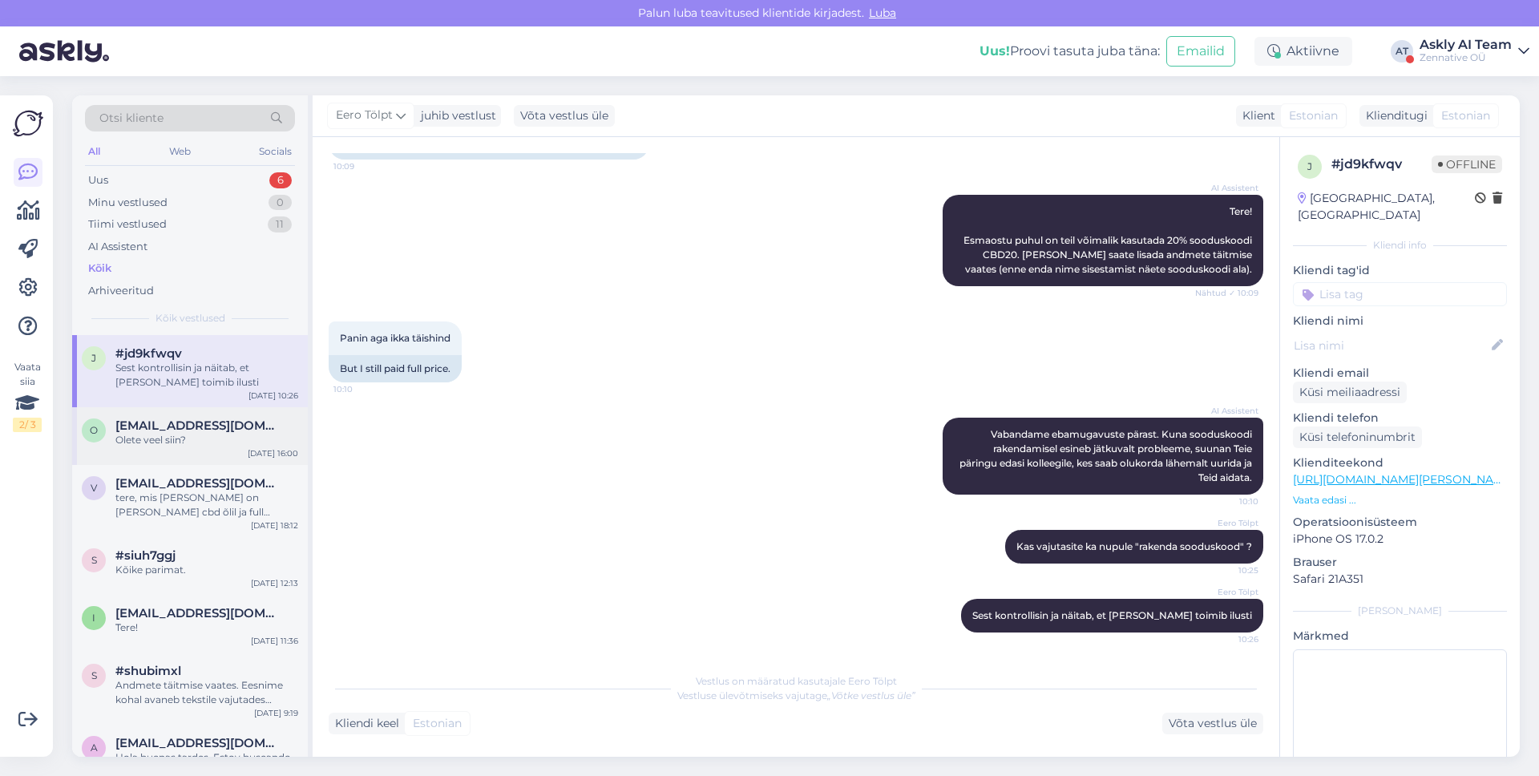
click at [204, 418] on span "osilje@gmail.com" at bounding box center [198, 425] width 167 height 14
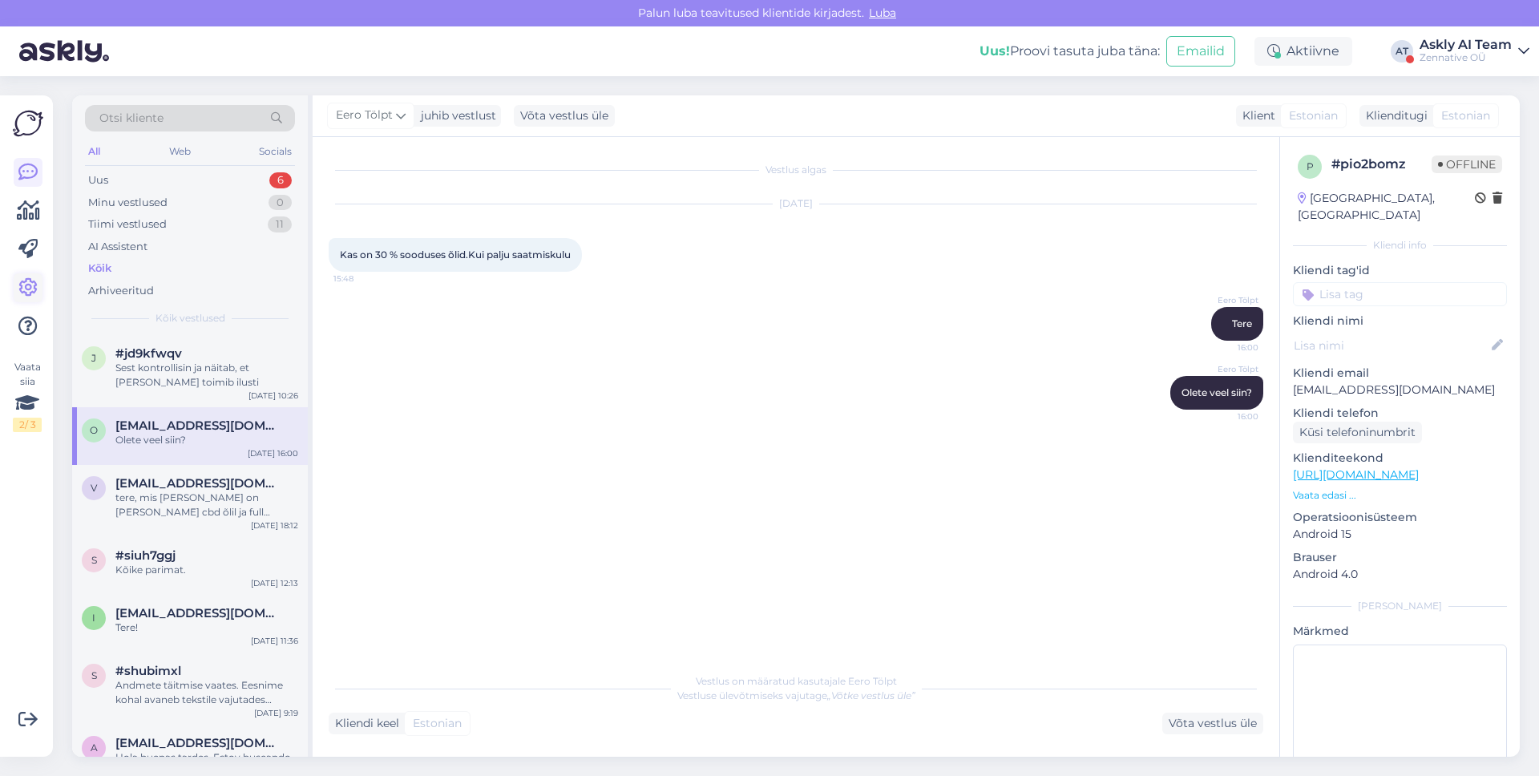
click at [33, 289] on icon at bounding box center [27, 287] width 19 height 19
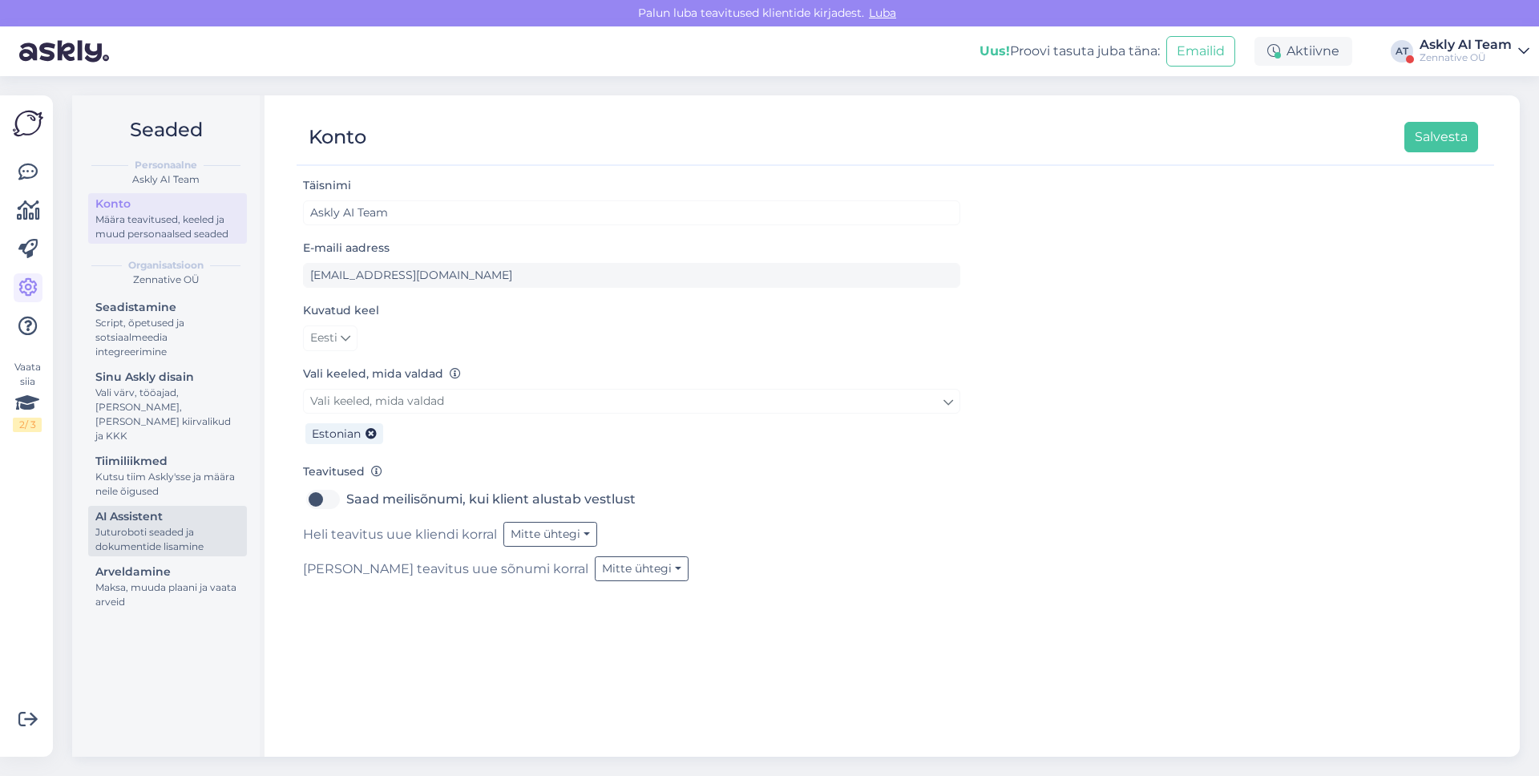
click at [148, 525] on div "Juturoboti seaded ja dokumentide lisamine" at bounding box center [167, 539] width 144 height 29
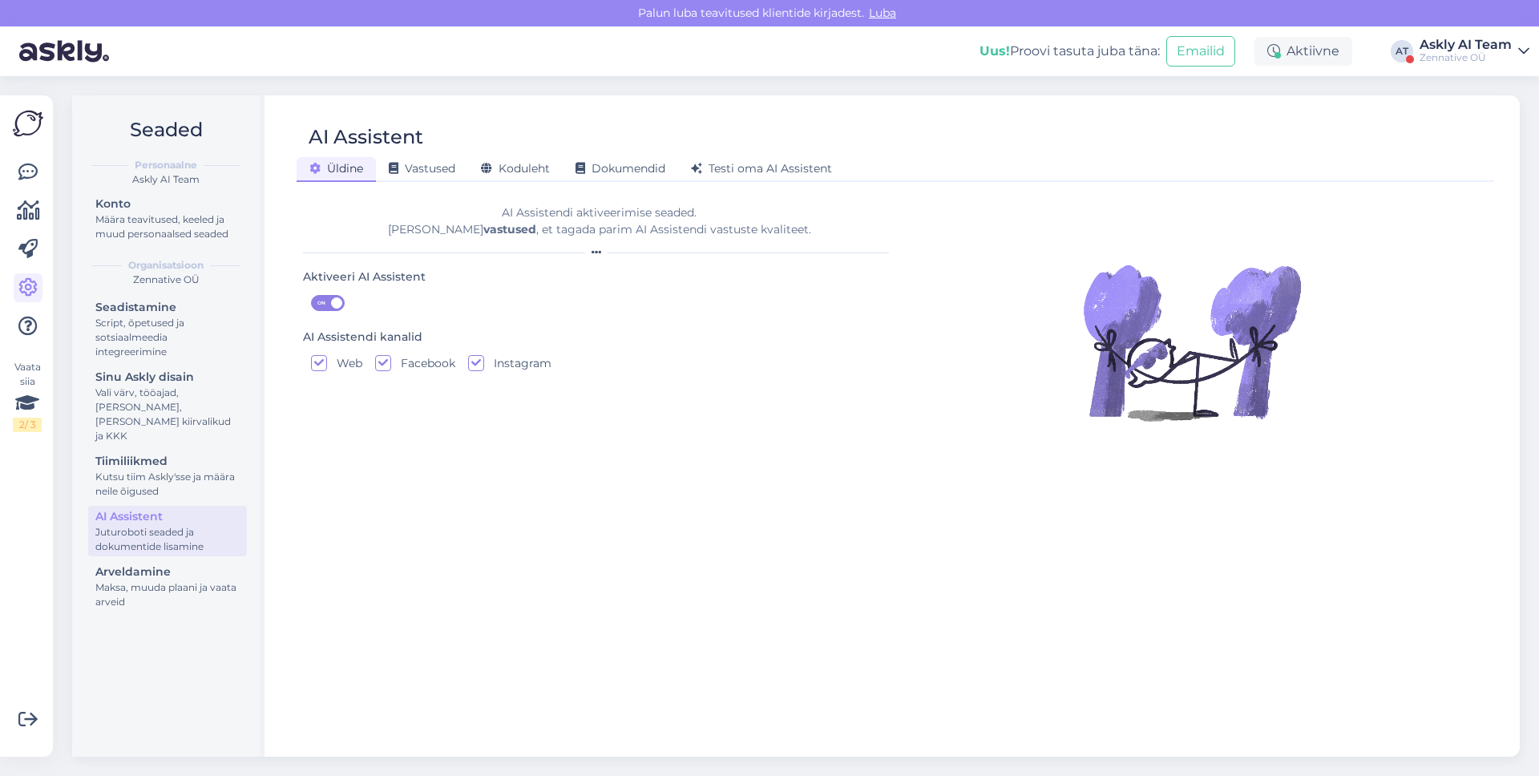
click at [573, 122] on div "AI Assistent" at bounding box center [887, 137] width 1181 height 30
click at [535, 177] on div "Koduleht" at bounding box center [515, 169] width 95 height 25
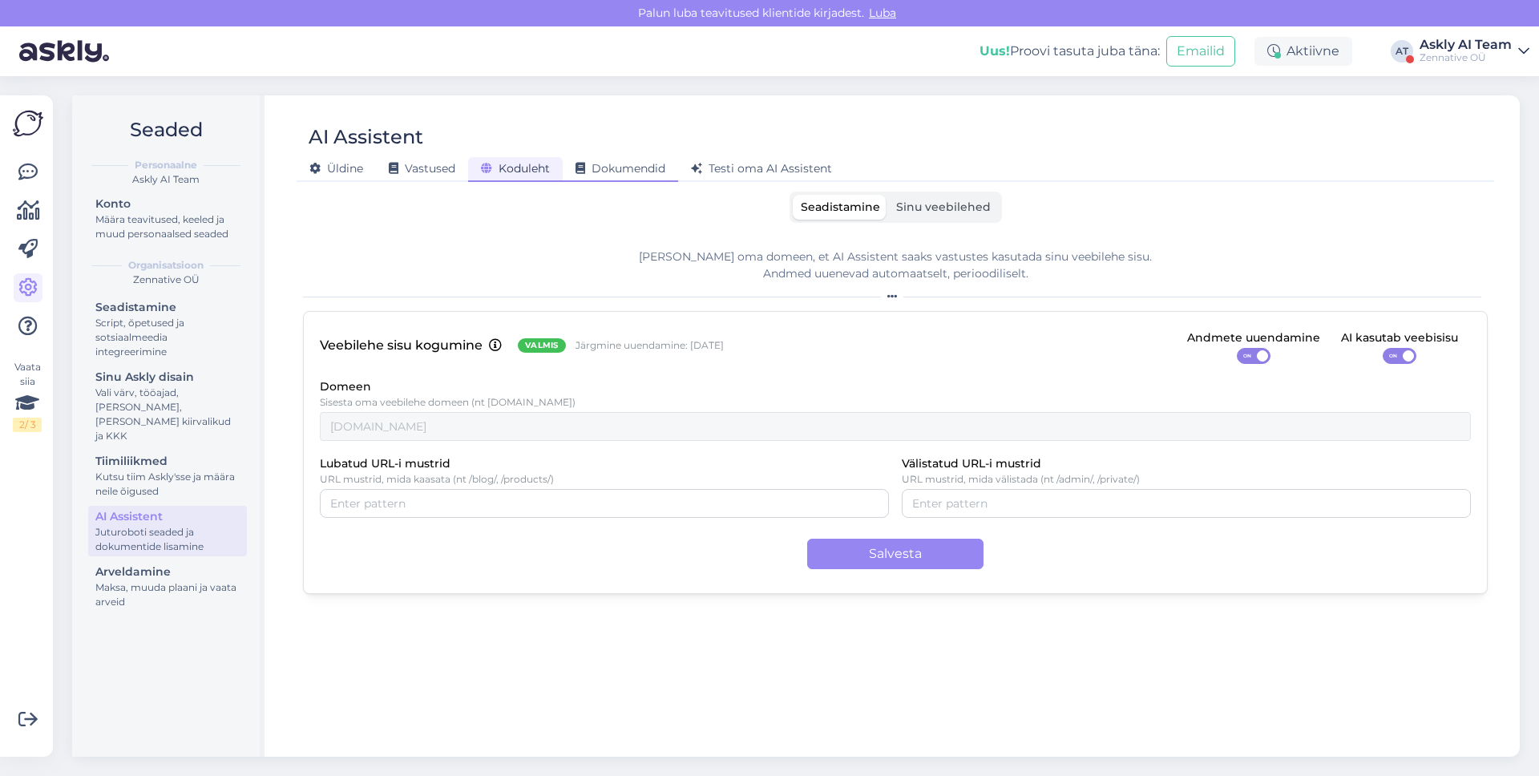
click at [615, 163] on span "Dokumendid" at bounding box center [620, 168] width 90 height 14
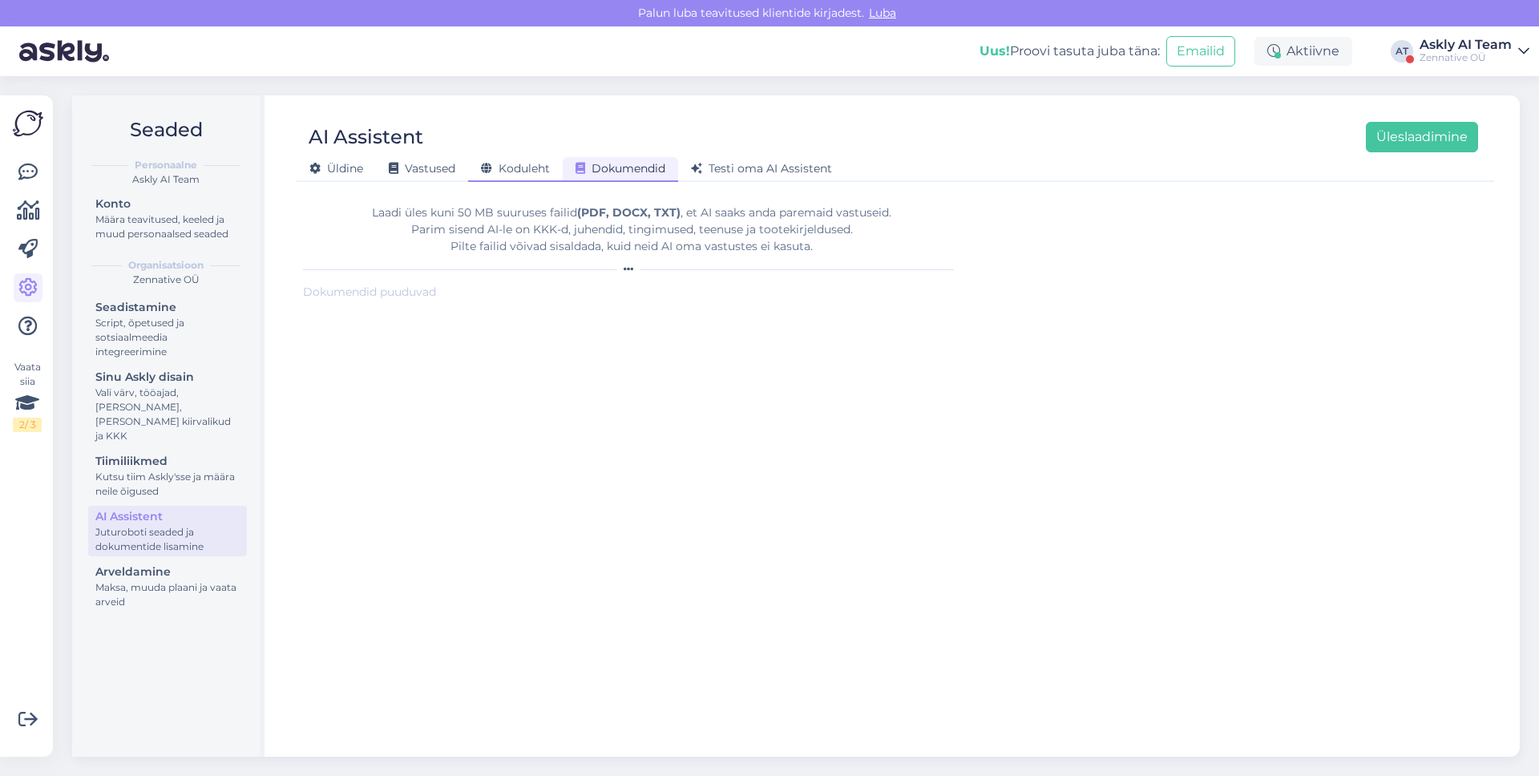
click at [524, 167] on span "Koduleht" at bounding box center [515, 168] width 69 height 14
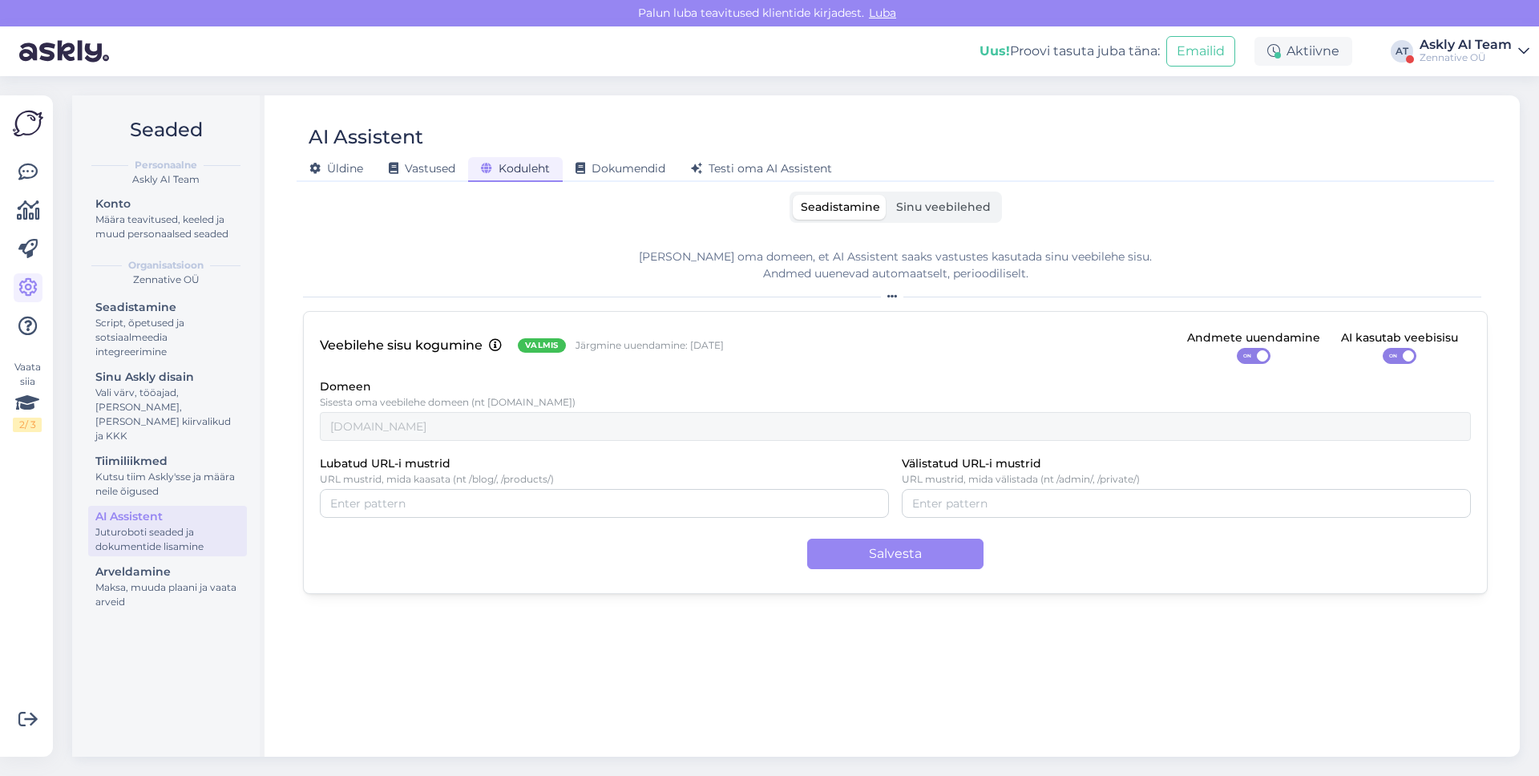
click at [935, 192] on div "Seadistamine Sinu veebilehed" at bounding box center [895, 207] width 212 height 31
click at [929, 205] on span "Sinu veebilehed" at bounding box center [943, 207] width 95 height 14
click at [888, 195] on input "Sinu veebilehed" at bounding box center [888, 195] width 0 height 0
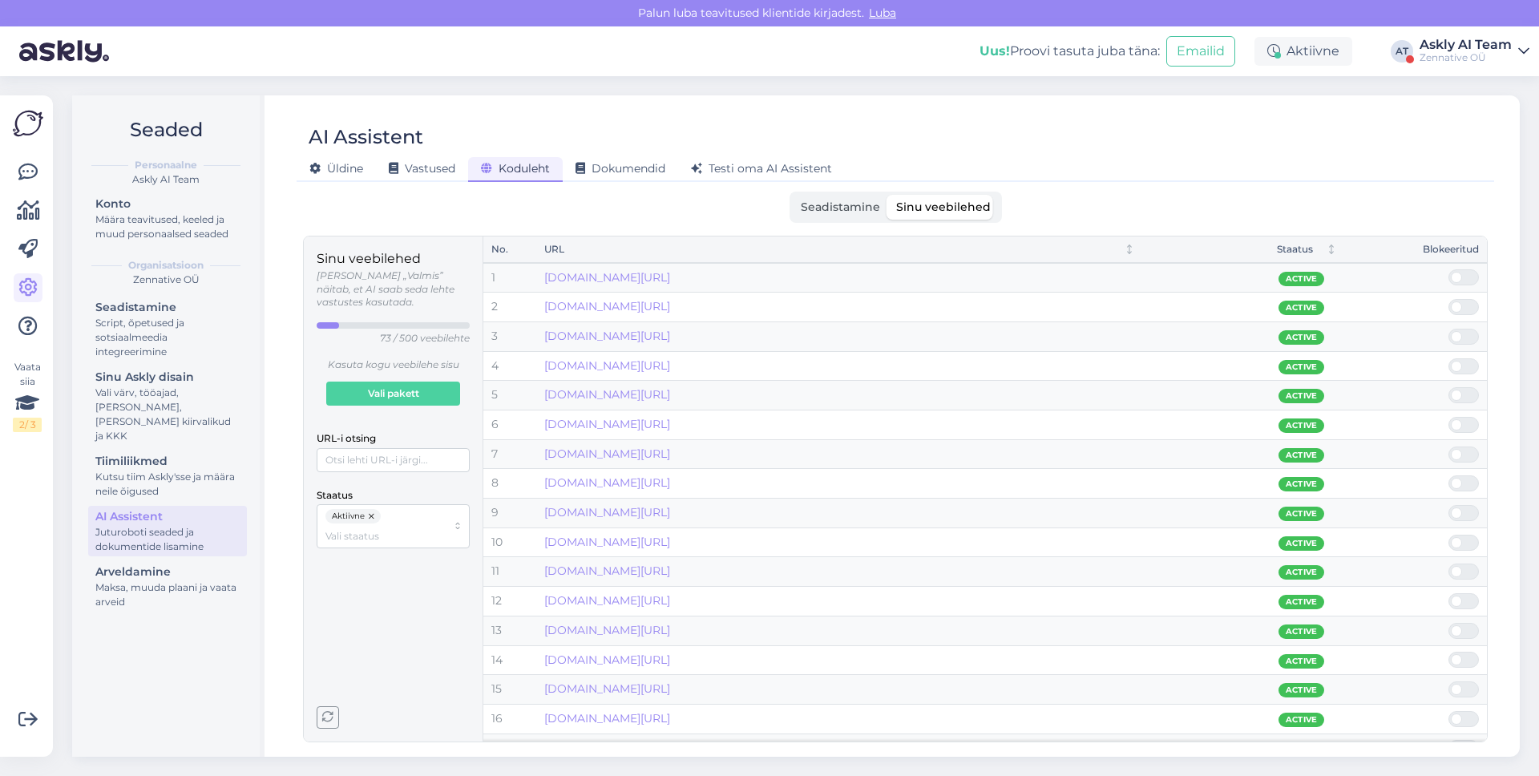
click at [826, 204] on span "Seadistamine" at bounding box center [840, 207] width 79 height 14
click at [793, 195] on input "Seadistamine" at bounding box center [793, 195] width 0 height 0
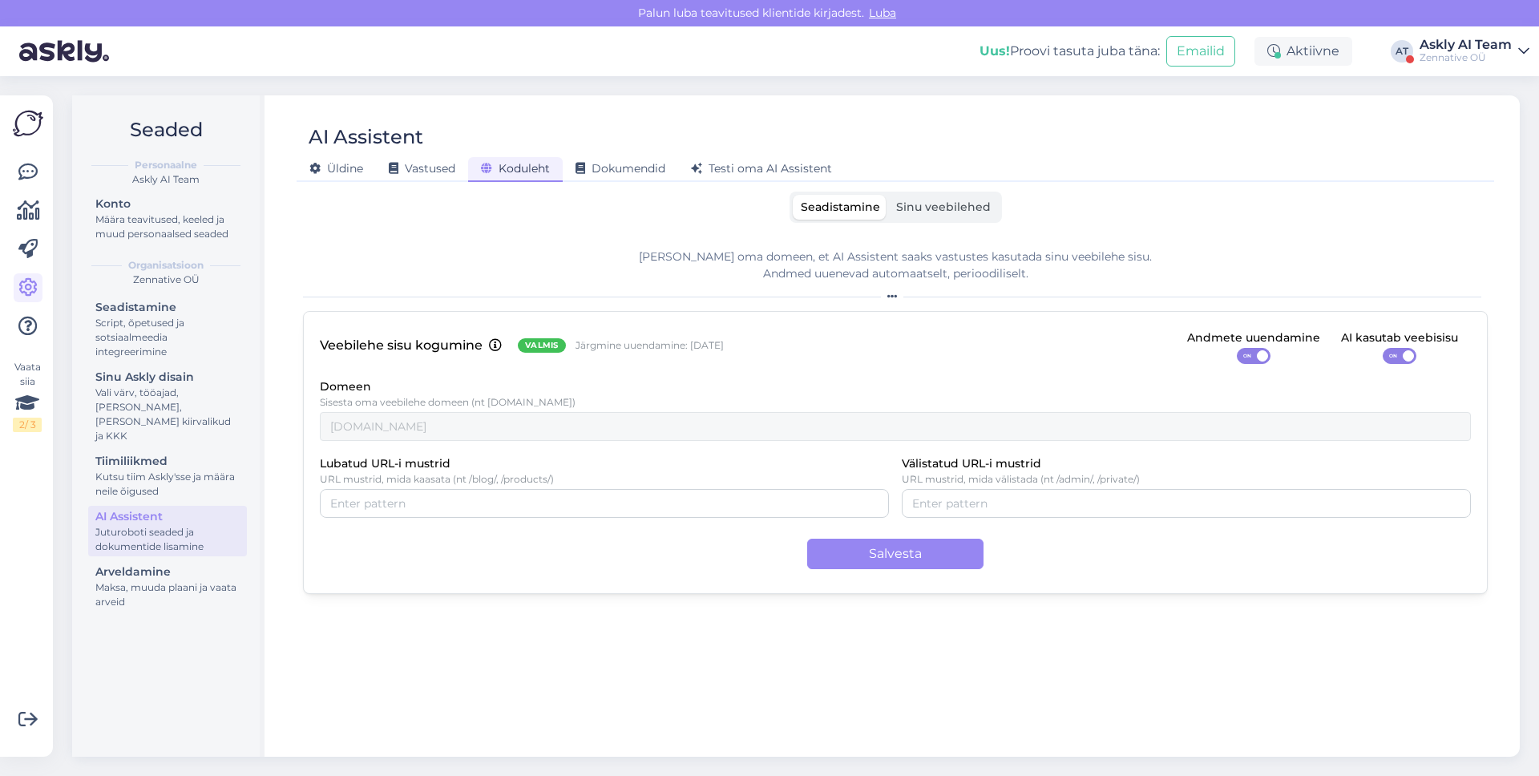
click at [905, 213] on label "Sinu veebilehed" at bounding box center [943, 207] width 111 height 25
click at [888, 195] on input "Sinu veebilehed" at bounding box center [888, 195] width 0 height 0
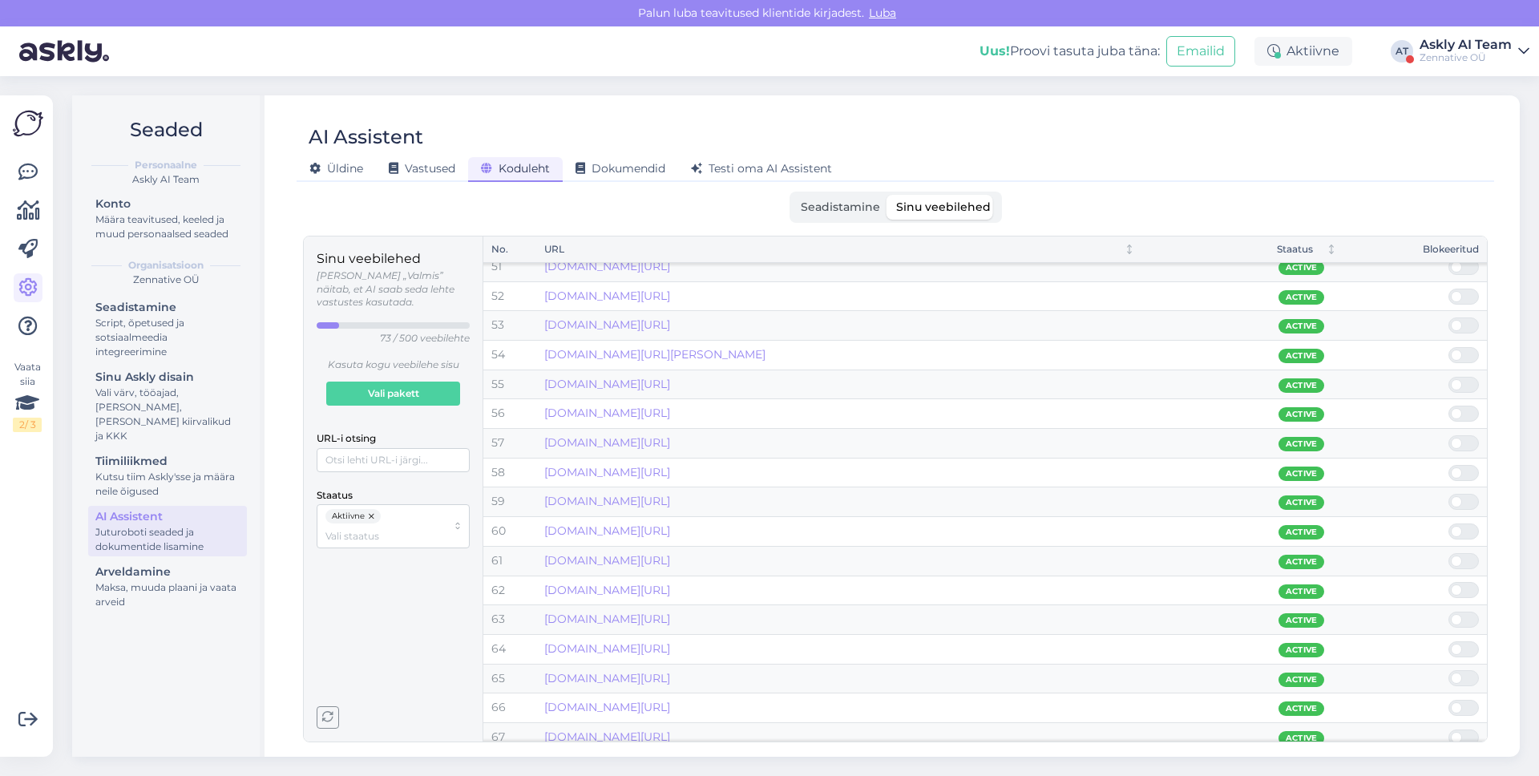
scroll to position [1630, 0]
click at [394, 163] on icon at bounding box center [394, 168] width 10 height 11
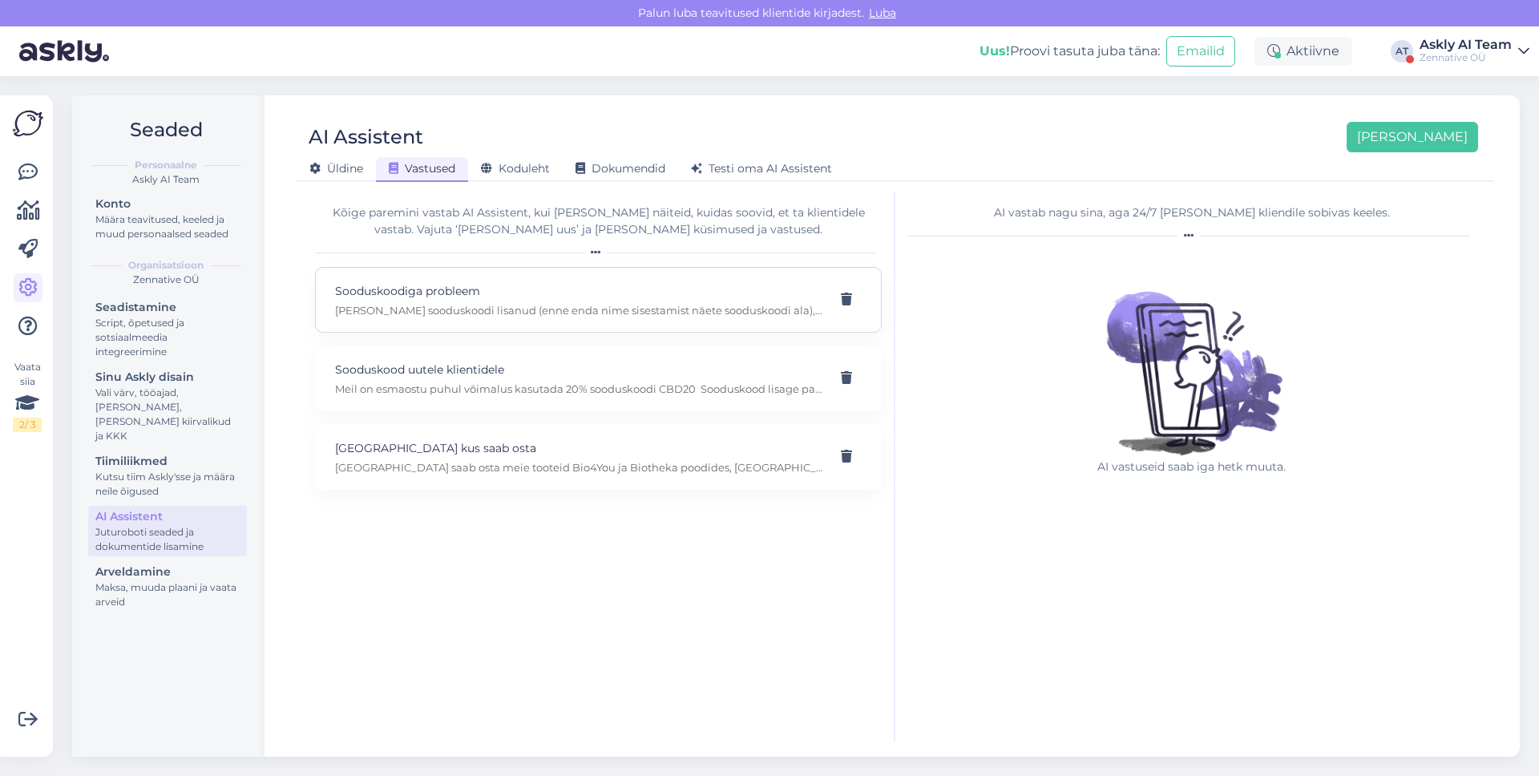
click at [591, 308] on p "Kui olete sooduskoodi lisanud (enne enda nime sisestamist näete sooduskoodi ala…" at bounding box center [579, 310] width 488 height 14
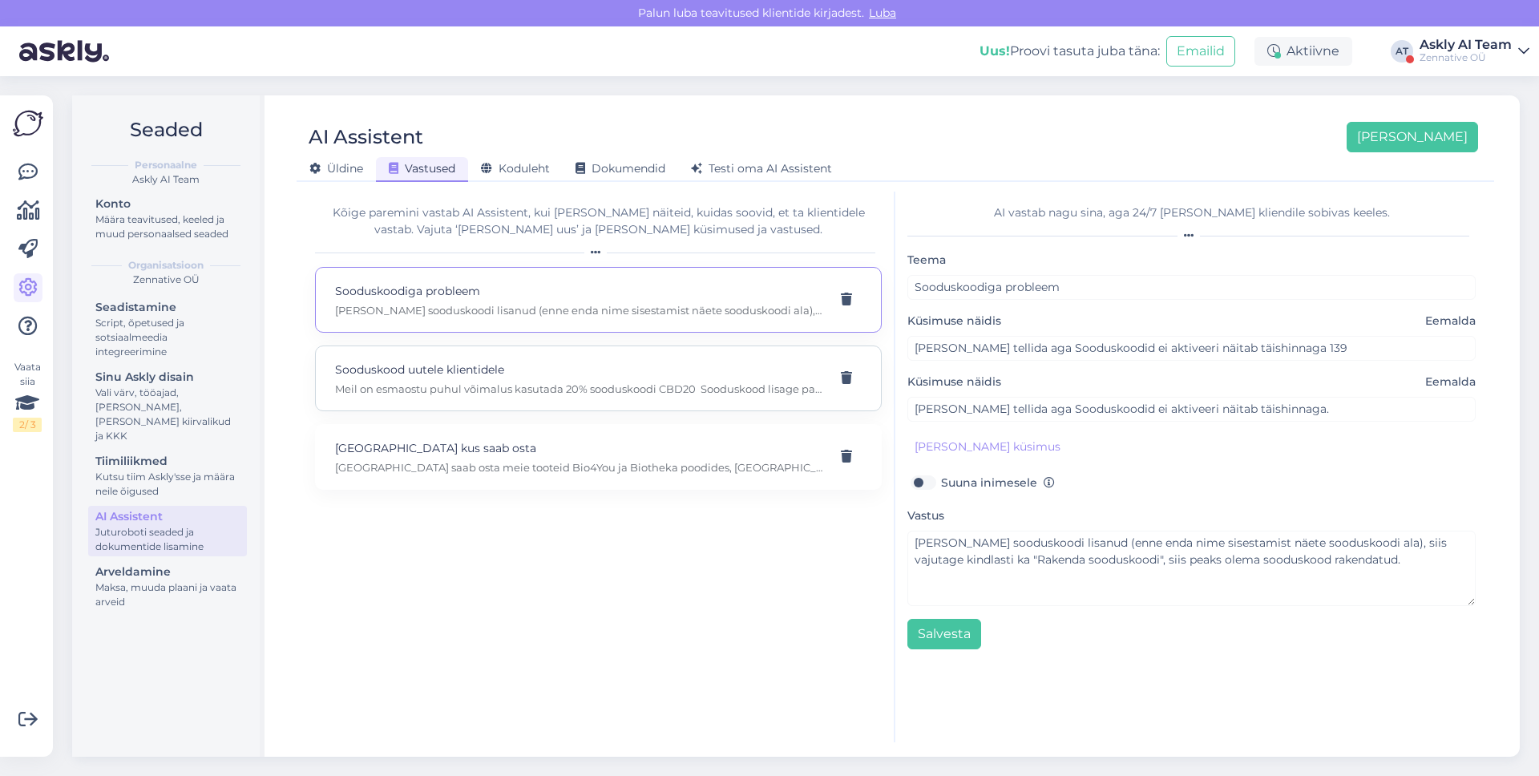
click at [576, 366] on p "Sooduskood uutele klientidele" at bounding box center [579, 370] width 488 height 18
type input "Sooduskood uutele klientidele"
type input "Kas teil sooduskoodi on?"
type textarea "Meil on esmaostu puhul võimalus kasutada 20% sooduskoodi CBD20 Sooduskood lisag…"
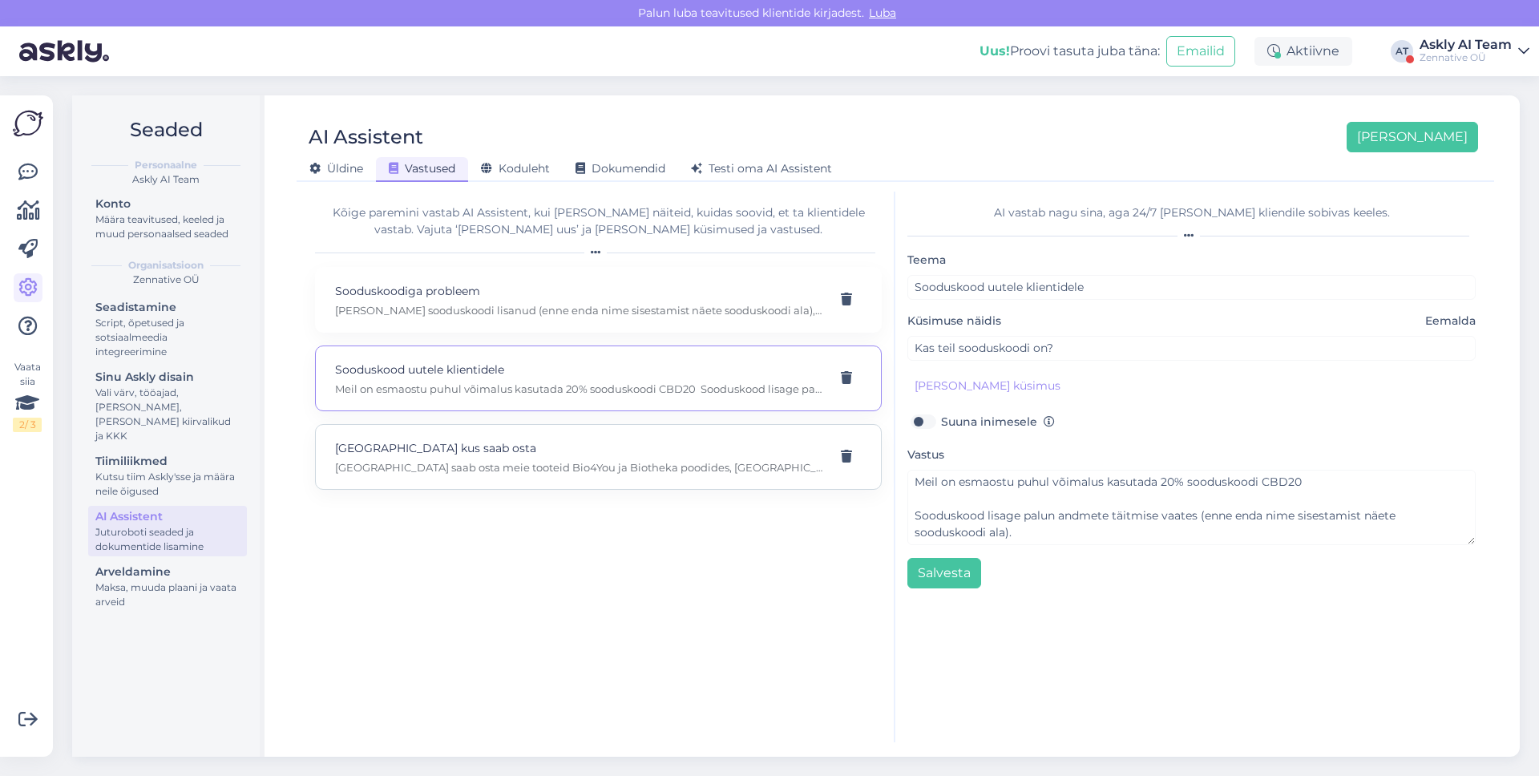
click at [580, 462] on p "Tartus saab osta meie tooteid Bio4You ja Biotheka poodides, Kvartali keskuses j…" at bounding box center [579, 467] width 488 height 14
type input "Tartus kus saab osta"
type input "Kus saab Tartus osta?"
type textarea "Tartus saab osta meie tooteid Bio4You ja Biotheka poodides, Kvartali keskuses j…"
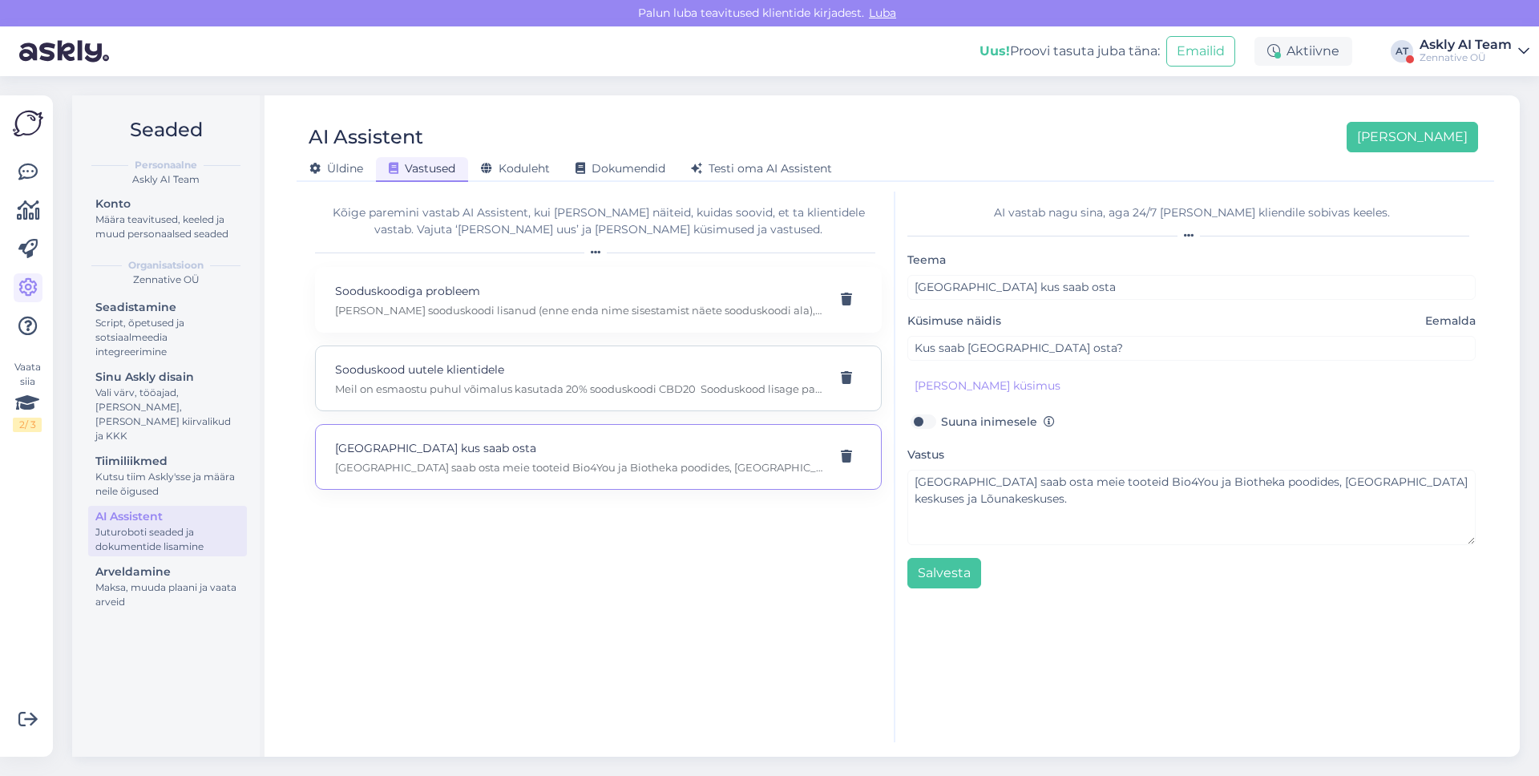
click at [613, 400] on div "Sooduskood uutele klientidele Meil on esmaostu puhul võimalus kasutada 20% sood…" at bounding box center [598, 378] width 567 height 66
type input "Sooduskood uutele klientidele"
type input "Kas teil sooduskoodi on?"
type textarea "Meil on esmaostu puhul võimalus kasutada 20% sooduskoodi CBD20 Sooduskood lisag…"
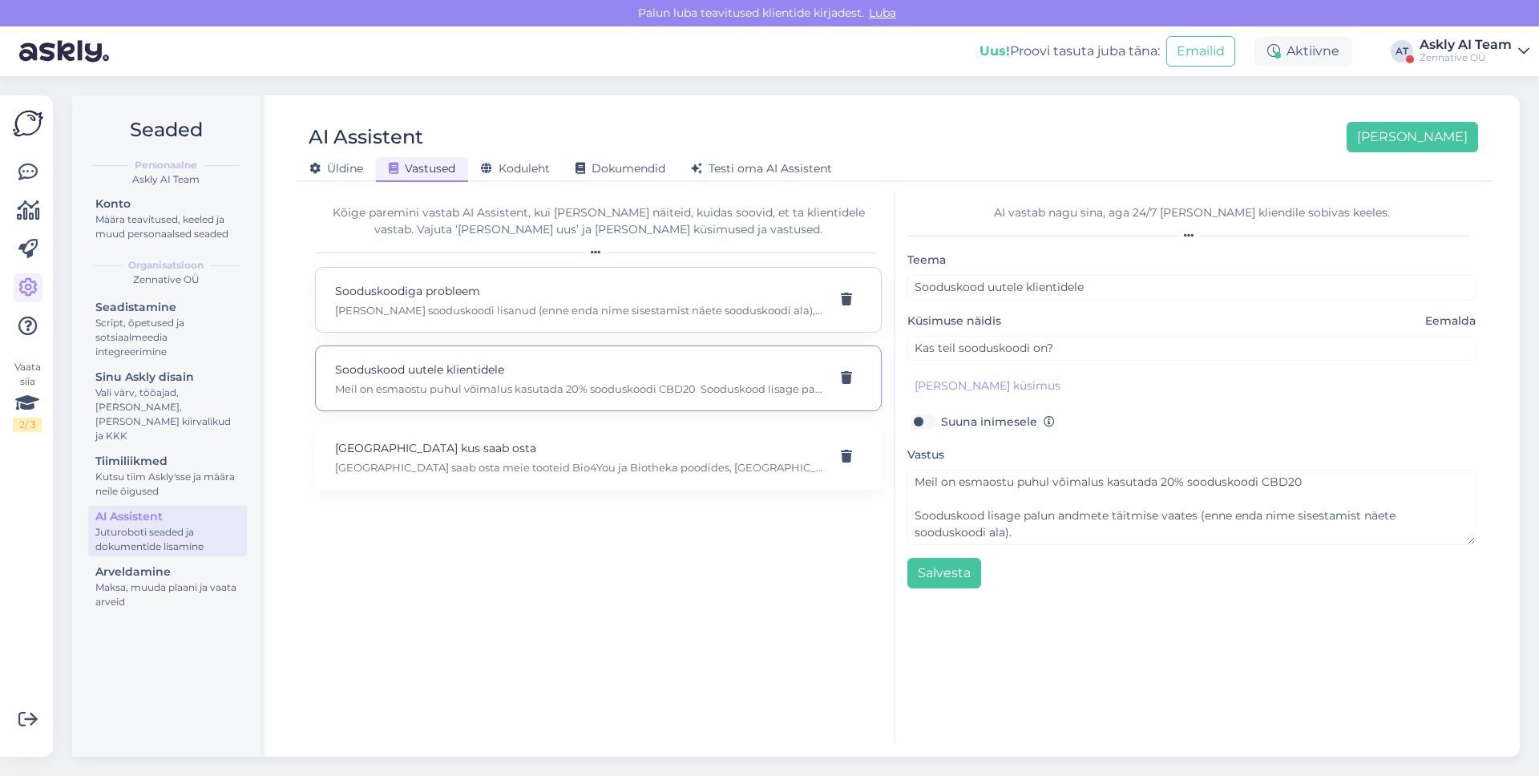
click at [583, 311] on p "Kui olete sooduskoodi lisanud (enne enda nime sisestamist näete sooduskoodi ala…" at bounding box center [579, 310] width 488 height 14
type input "Sooduskoodiga probleem"
type input "Tere soovin tellida aga Sooduskoodid ei aktiveeri näitab täishinnaga 139"
type textarea "Kui olete sooduskoodi lisanud (enne enda nime sisestamist näete sooduskoodi ala…"
